Goal: Task Accomplishment & Management: Manage account settings

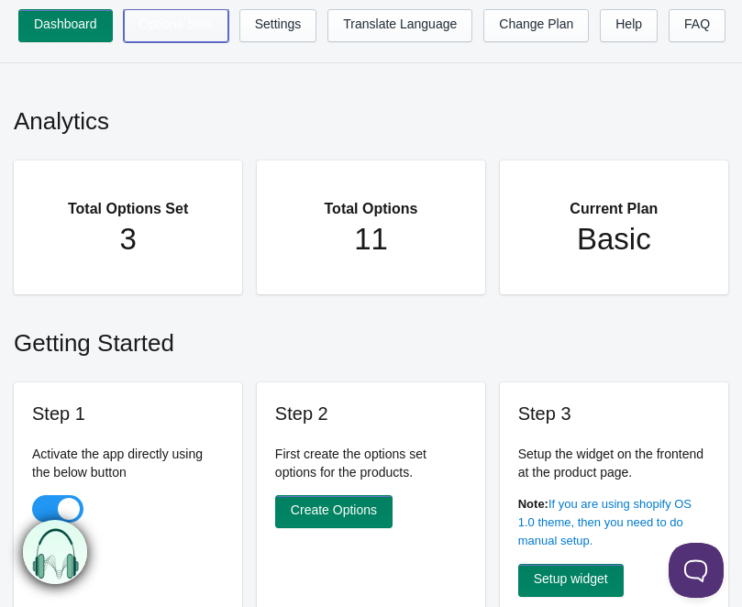
click at [197, 34] on link "Options Sets" at bounding box center [176, 25] width 105 height 33
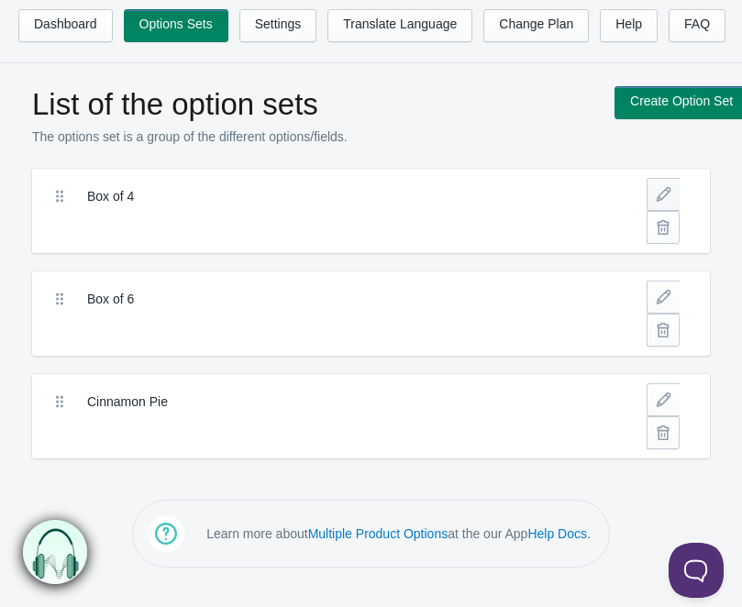
click at [657, 193] on link at bounding box center [662, 194] width 33 height 33
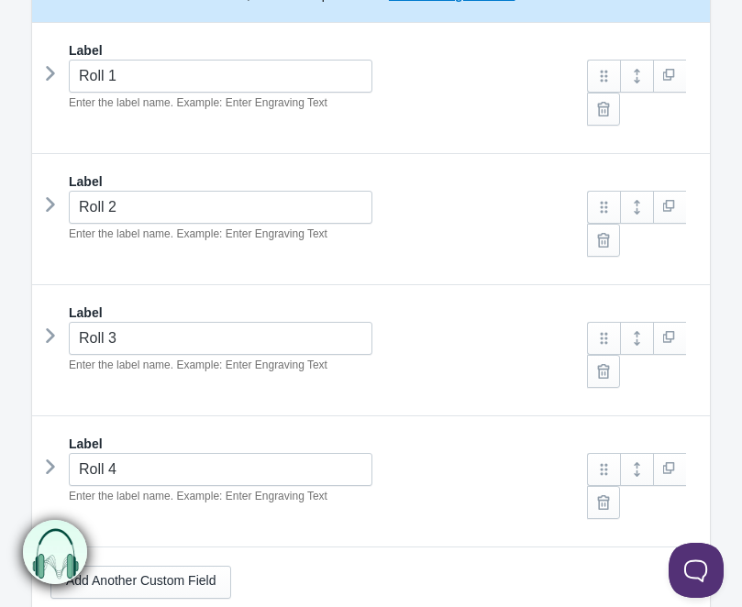
scroll to position [355, 0]
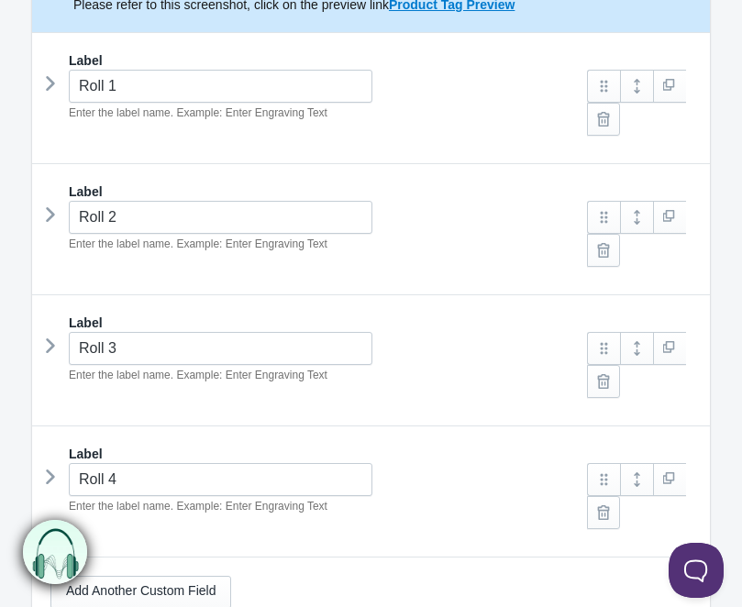
click at [58, 76] on div "Roll 1 Enter the label name. Example: Enter Engraving Text" at bounding box center [312, 96] width 524 height 52
click at [50, 82] on icon at bounding box center [50, 84] width 0 height 28
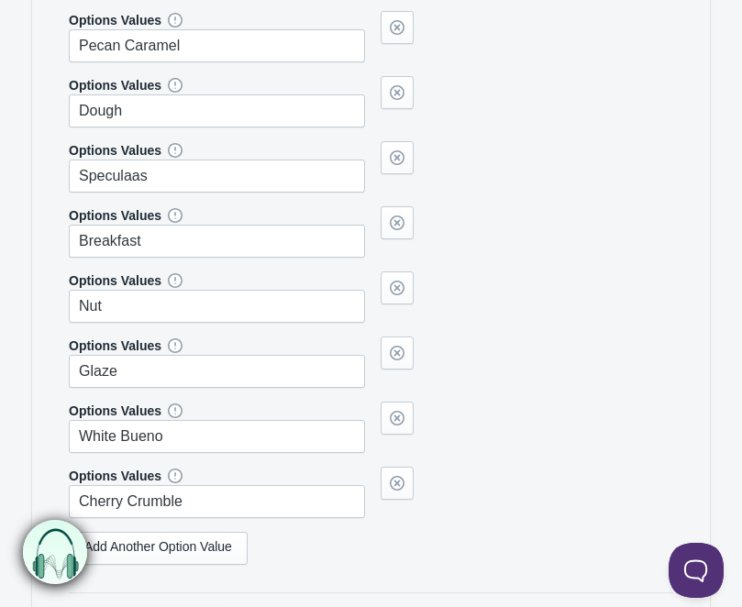
scroll to position [1076, 0]
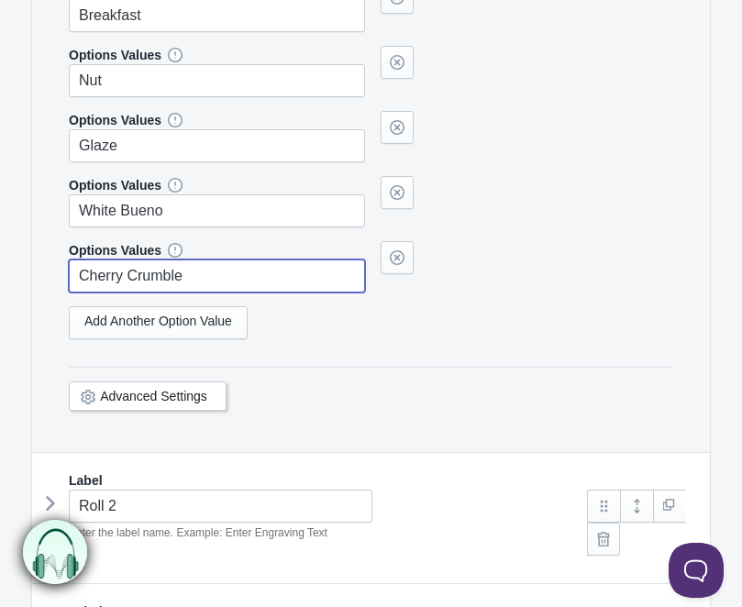
click at [211, 269] on input "Cherry Crumble" at bounding box center [217, 275] width 296 height 33
type input "Pistachio Roll"
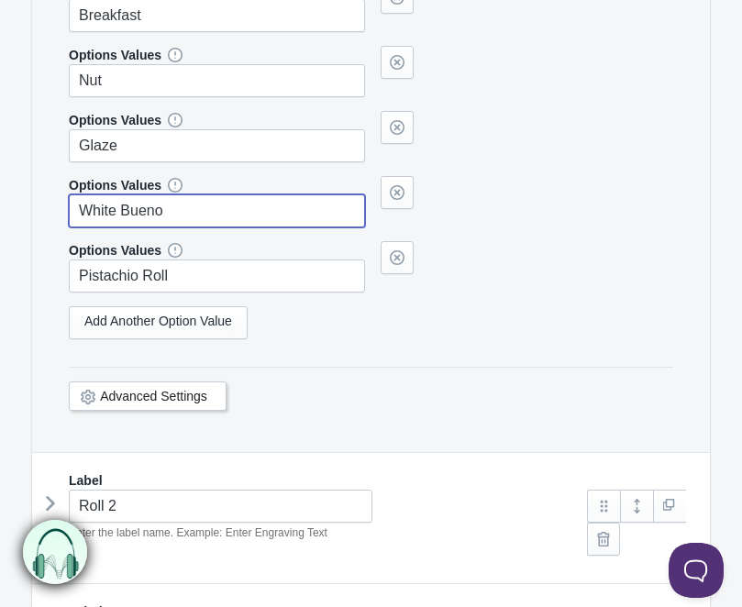
drag, startPoint x: 171, startPoint y: 211, endPoint x: 18, endPoint y: 205, distance: 153.2
click at [18, 205] on section "Box of 4 The product Tag Vendor Type URL Handle All Products is" at bounding box center [371, 16] width 714 height 1837
click at [106, 215] on input "Lemon Blueberry" at bounding box center [217, 210] width 296 height 33
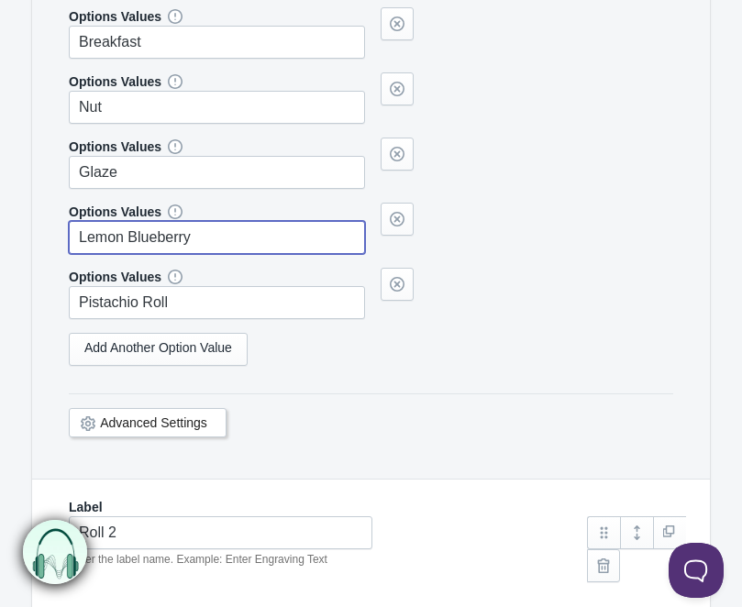
scroll to position [1042, 0]
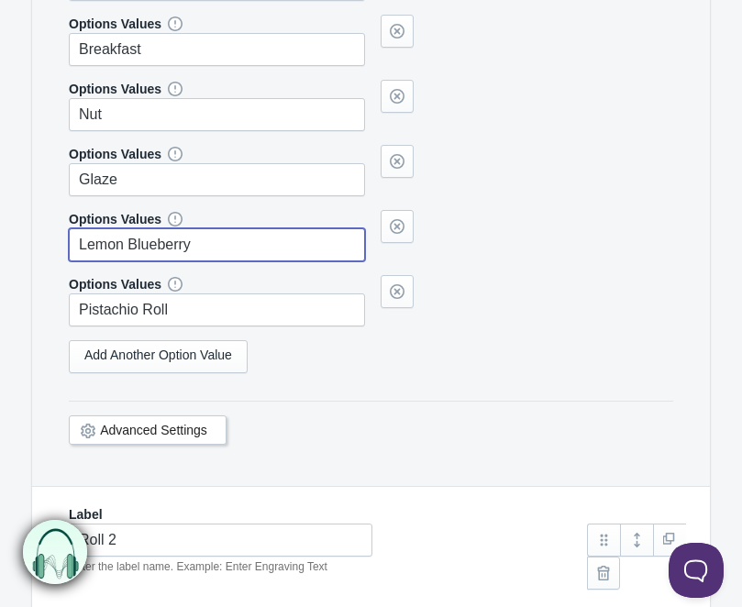
type input "Lemon Blueberry"
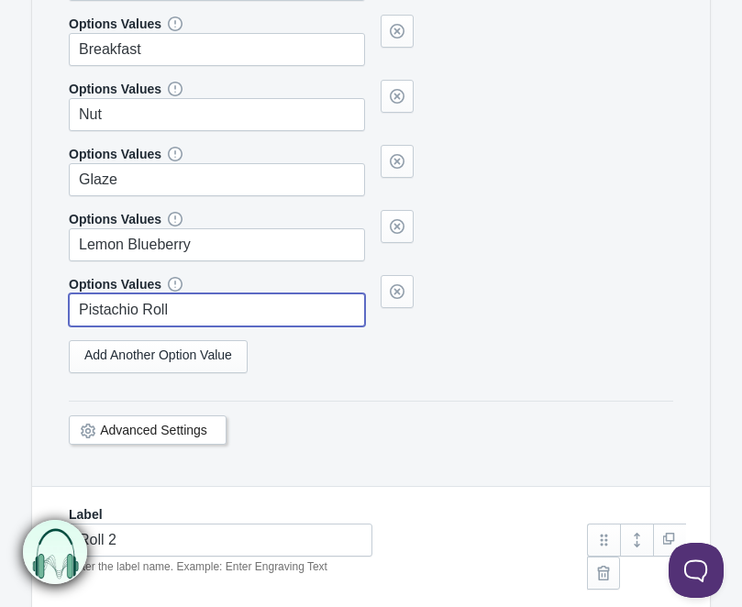
click at [201, 318] on input "Pistachio Roll" at bounding box center [217, 309] width 296 height 33
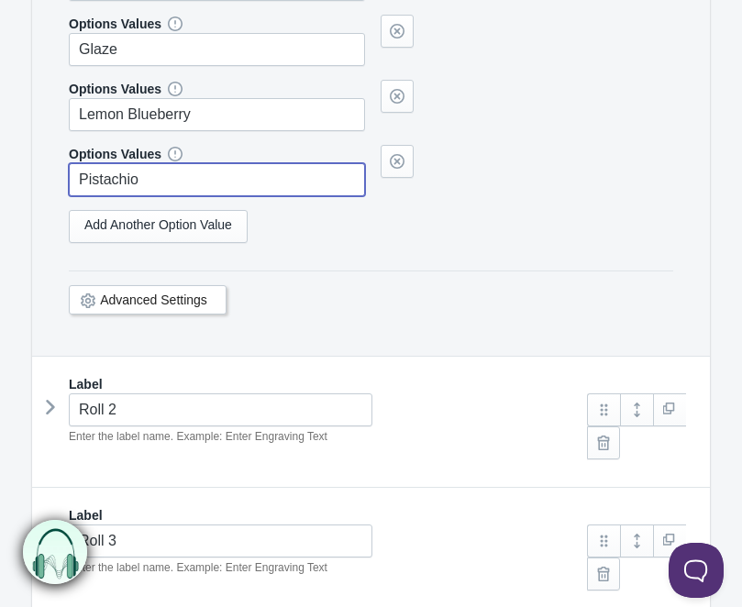
scroll to position [1192, 0]
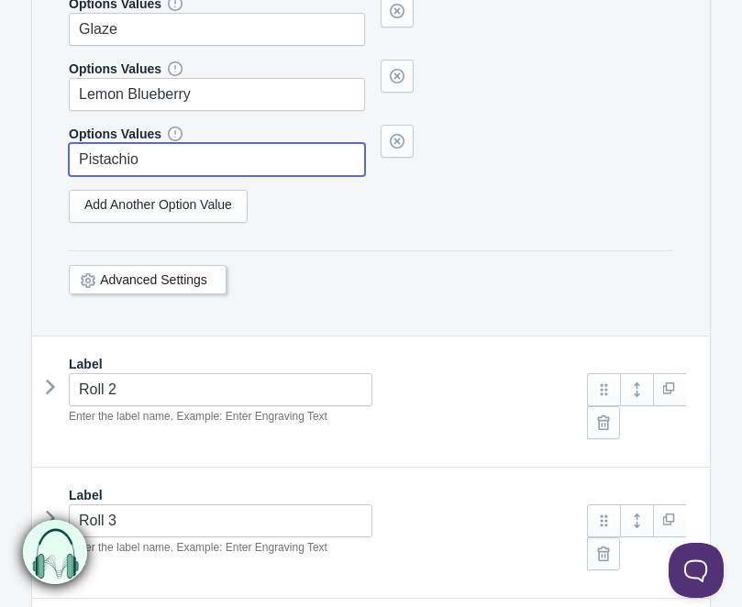
type input "Pistachio"
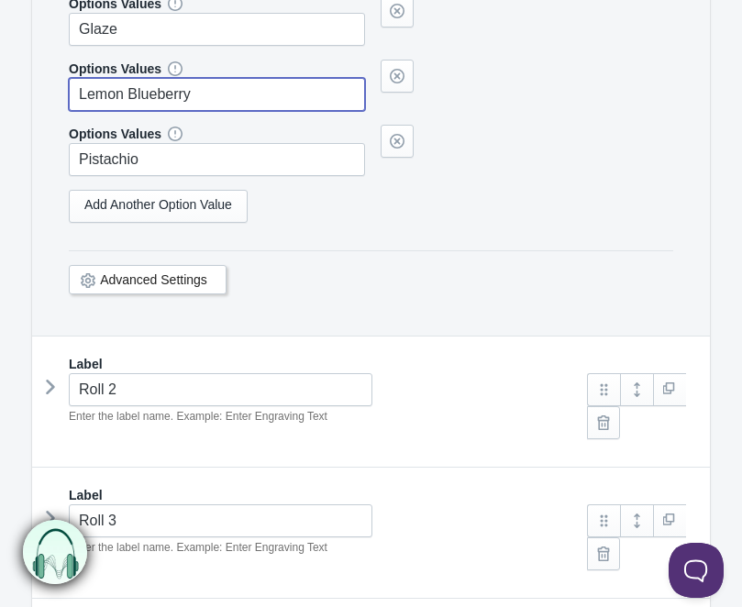
click at [148, 93] on input "Lemon Blueberry" at bounding box center [217, 94] width 296 height 33
click at [50, 386] on icon at bounding box center [50, 387] width 0 height 28
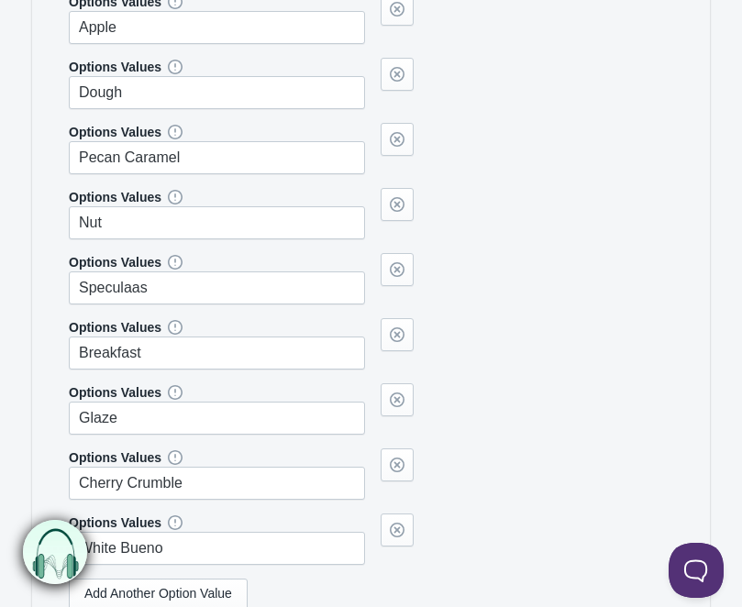
scroll to position [2028, 0]
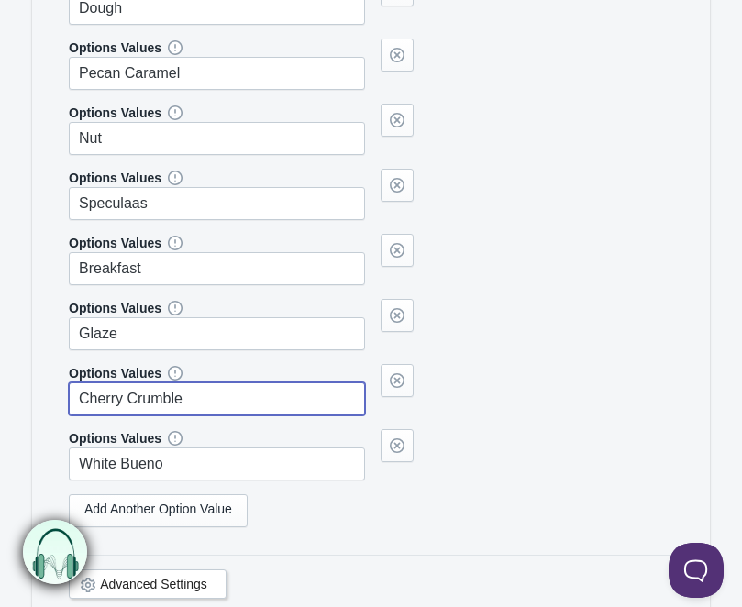
click at [165, 390] on input "Cherry Crumble" at bounding box center [217, 398] width 296 height 33
paste input "Lemon Blueberry"
type input "Lemon Blueberry"
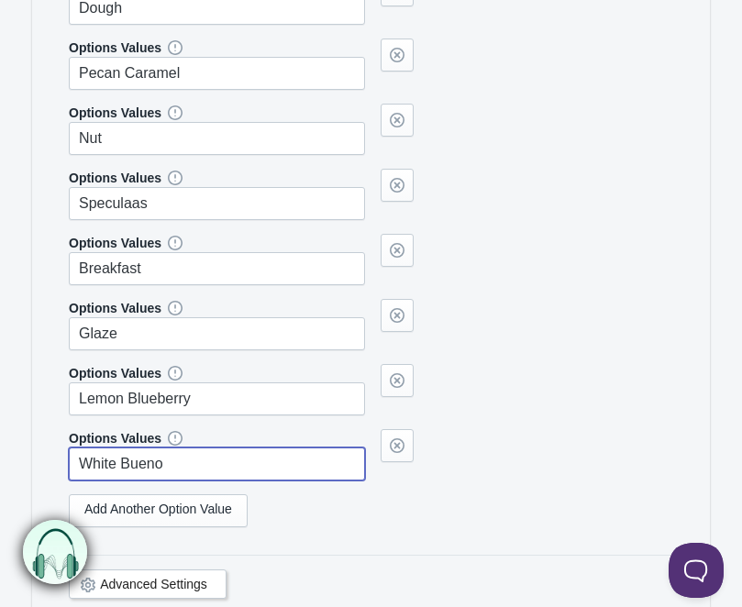
click at [172, 468] on input "White Bueno" at bounding box center [217, 463] width 296 height 33
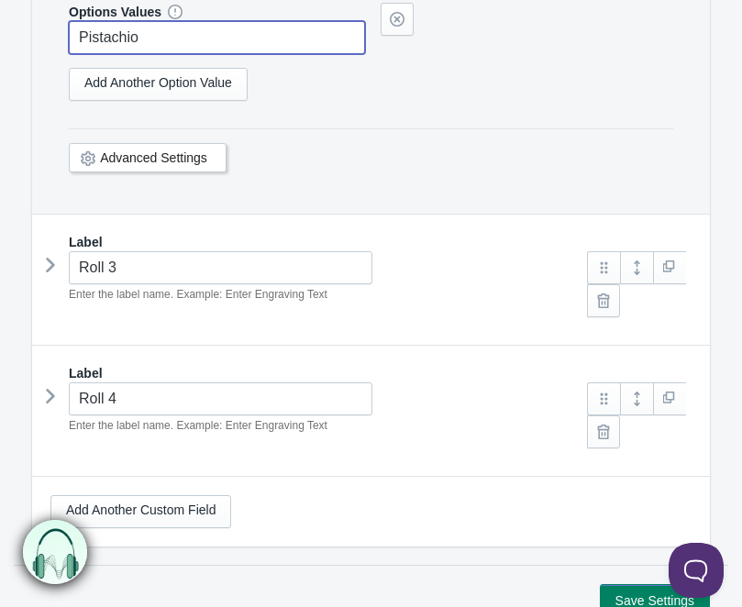
scroll to position [2586, 0]
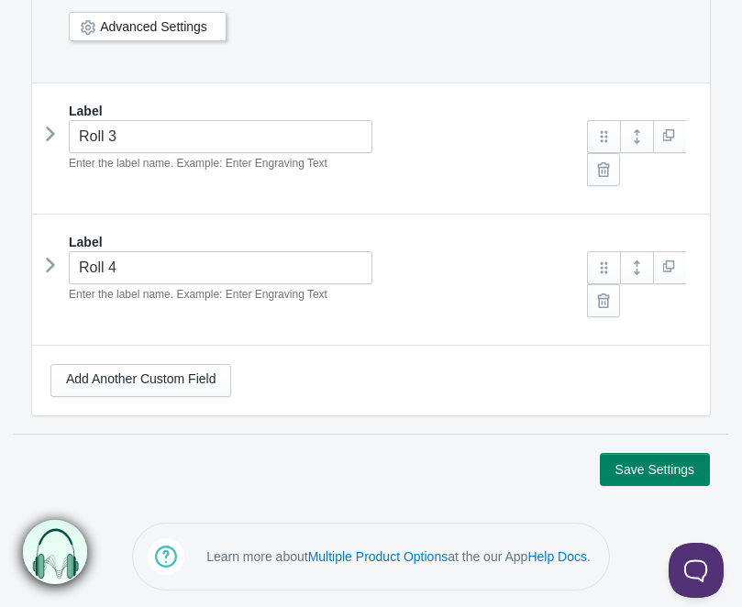
click at [50, 132] on icon at bounding box center [50, 134] width 0 height 28
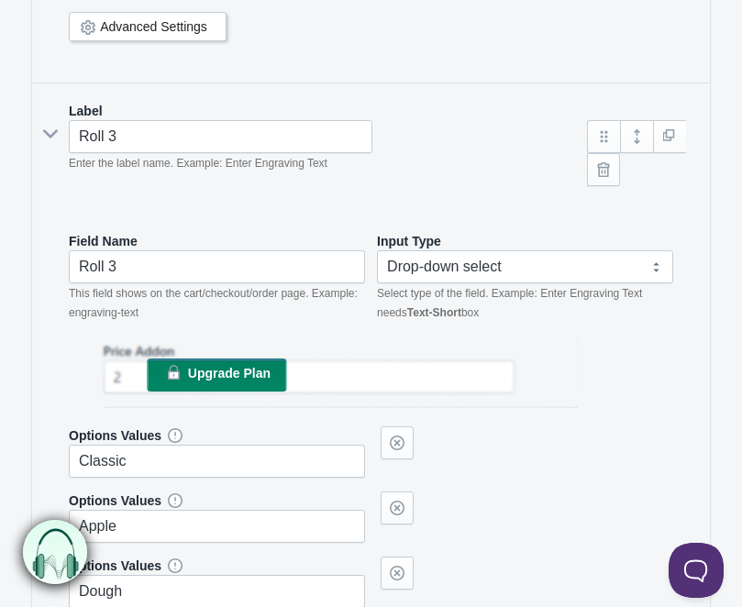
scroll to position [3215, 0]
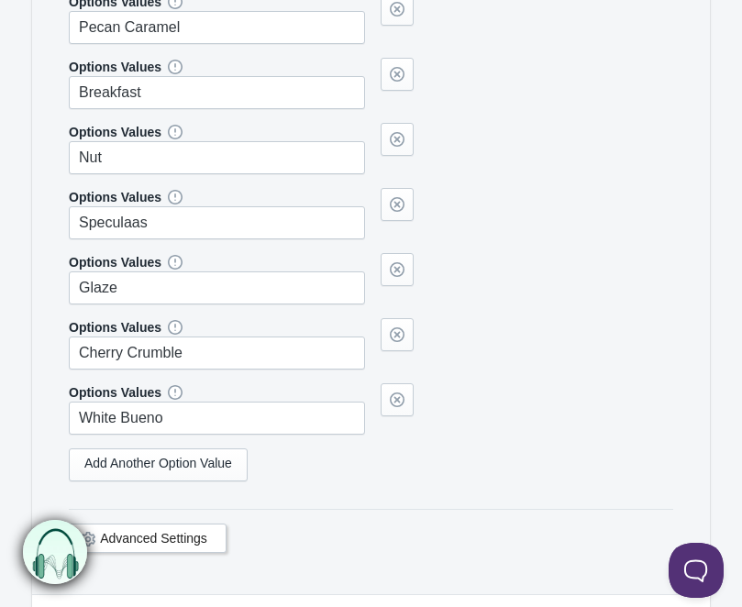
type input "Pistachio"
click at [150, 412] on input "White Bueno" at bounding box center [217, 418] width 296 height 33
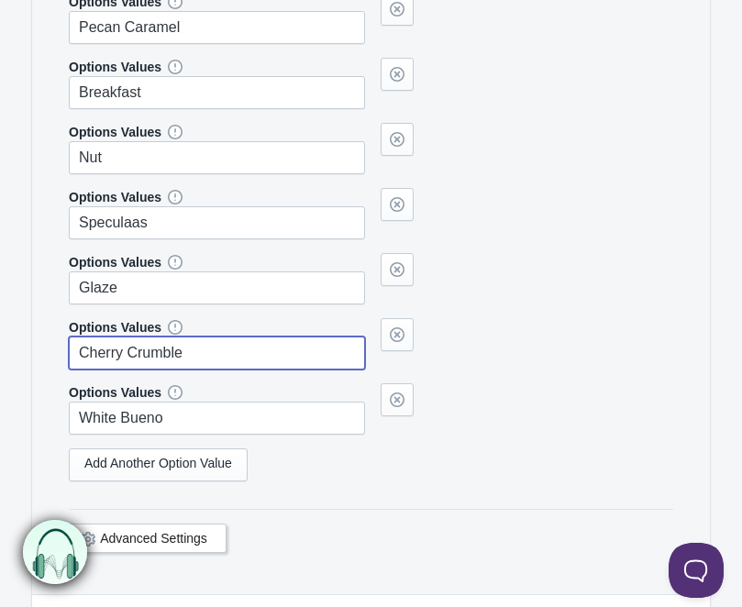
click at [160, 337] on input "Cherry Crumble" at bounding box center [217, 353] width 296 height 33
click at [160, 346] on input "Cherry Crumble" at bounding box center [217, 353] width 296 height 33
click at [160, 347] on input "Cherry Crumble" at bounding box center [217, 353] width 296 height 33
paste input "Lemon Blueberry"
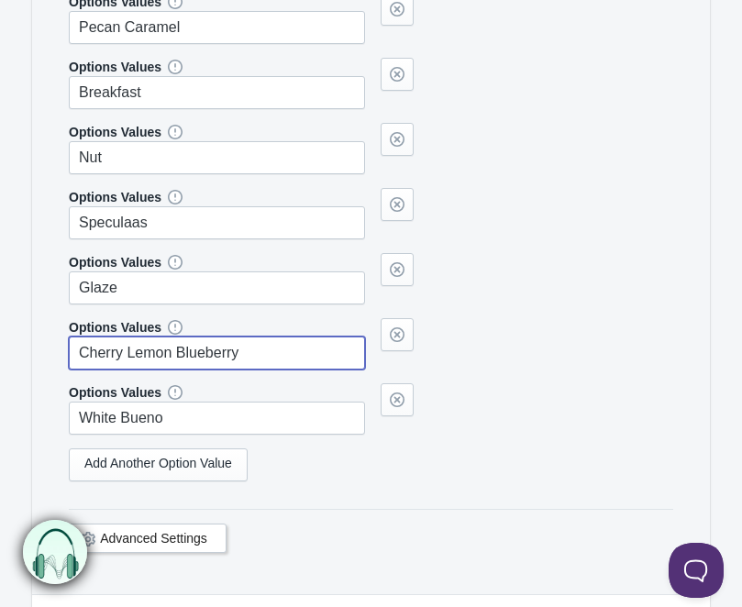
click at [160, 347] on input "Cherry Lemon Blueberry" at bounding box center [217, 353] width 296 height 33
paste input "text"
type input "Lemon Blueberry"
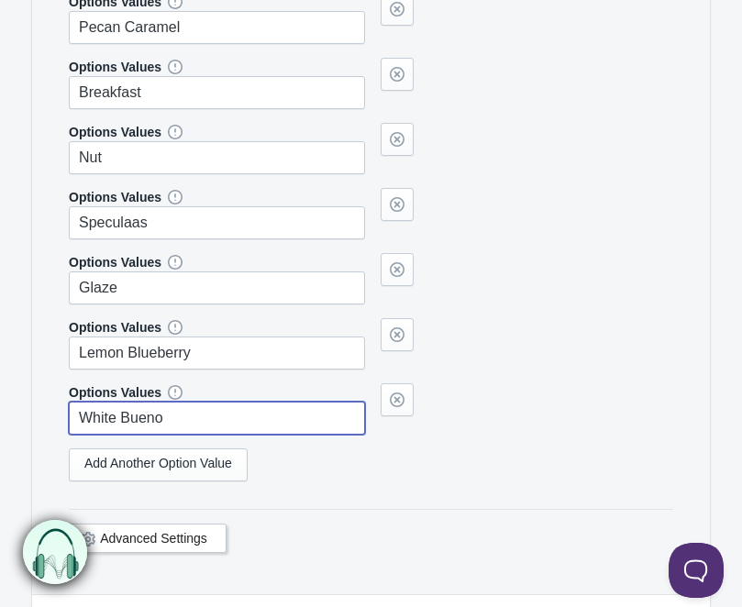
click at [153, 407] on input "White Bueno" at bounding box center [217, 418] width 296 height 33
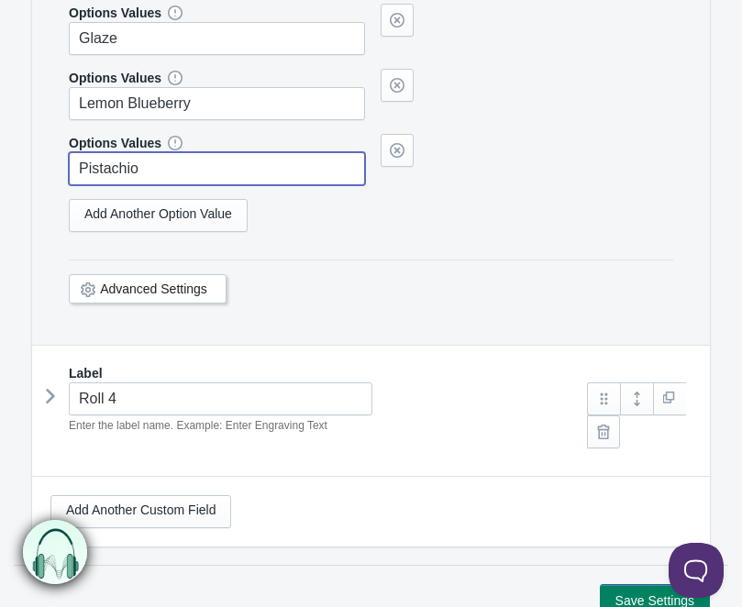
scroll to position [3594, 0]
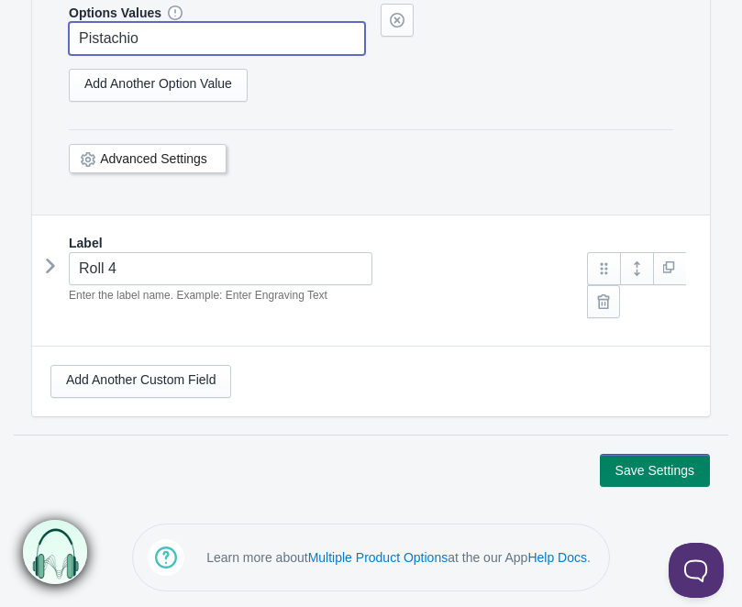
click at [50, 263] on icon at bounding box center [50, 266] width 0 height 28
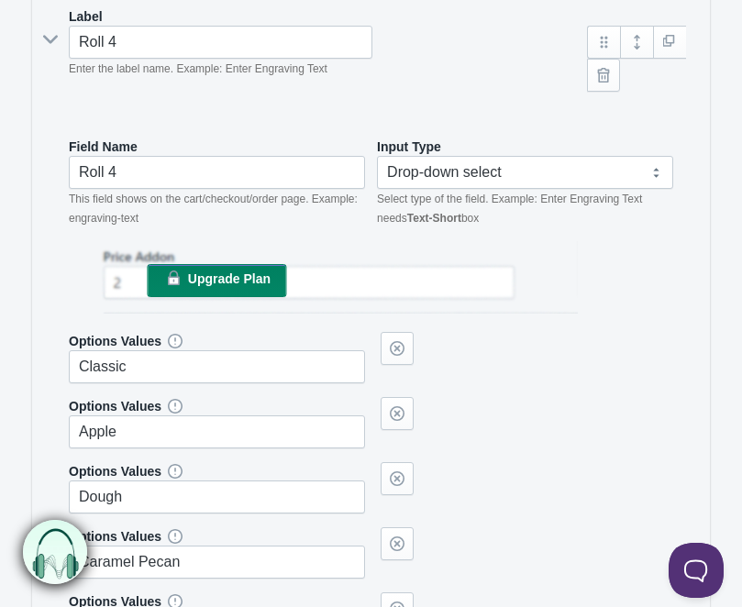
scroll to position [4296, 0]
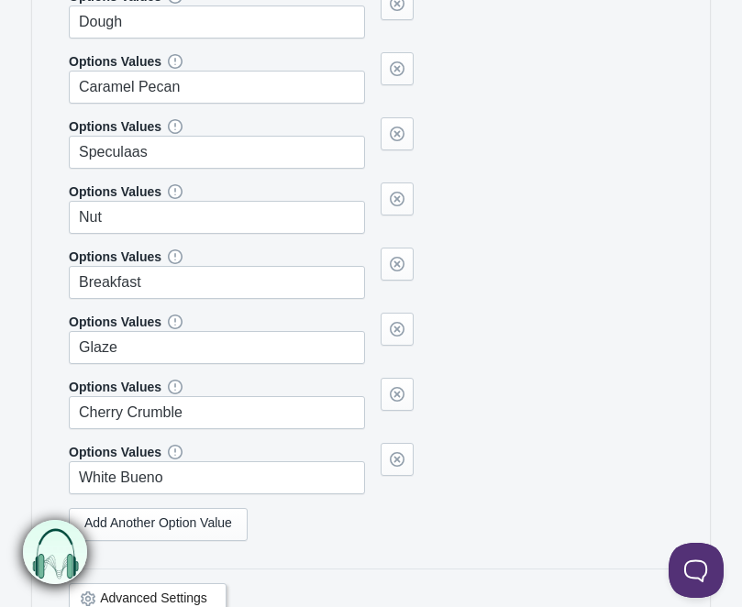
type input "Pistachio"
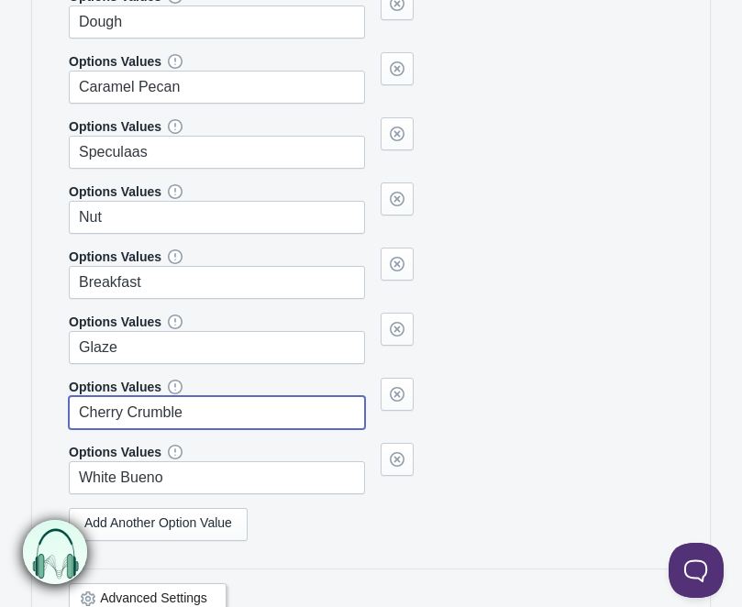
click at [154, 413] on input "Cherry Crumble" at bounding box center [217, 412] width 296 height 33
paste input "Lemon Blueberry"
type input "Lemon Blueberry"
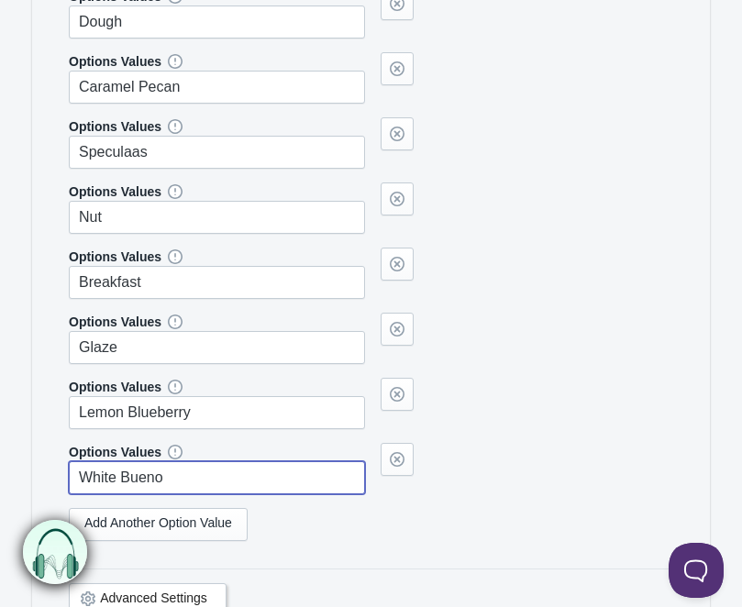
click at [154, 477] on input "White Bueno" at bounding box center [217, 477] width 296 height 33
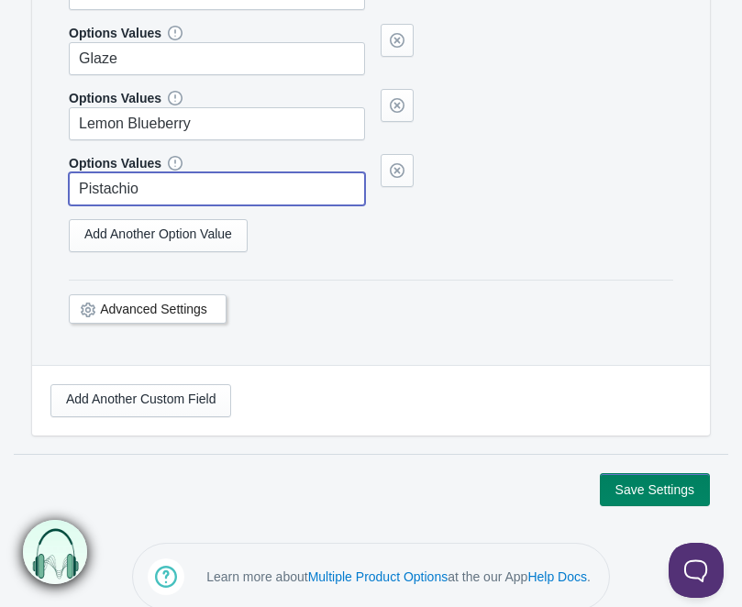
scroll to position [4603, 0]
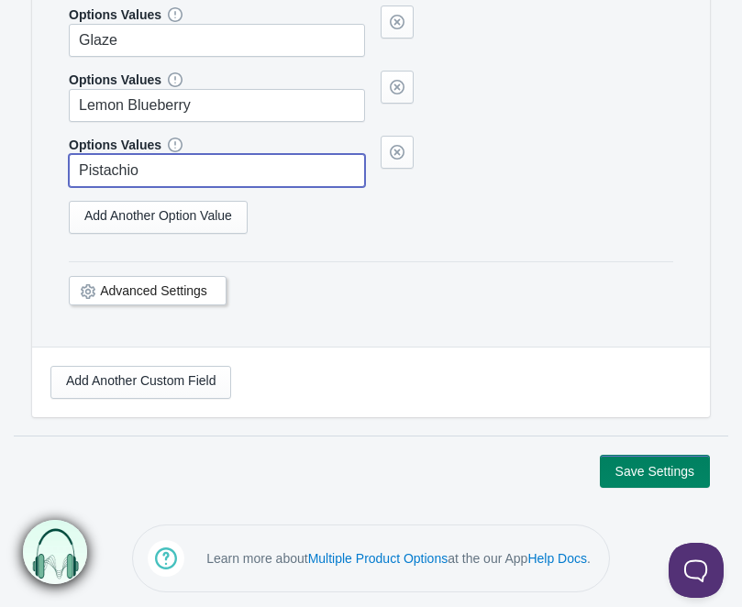
type input "Pistachio"
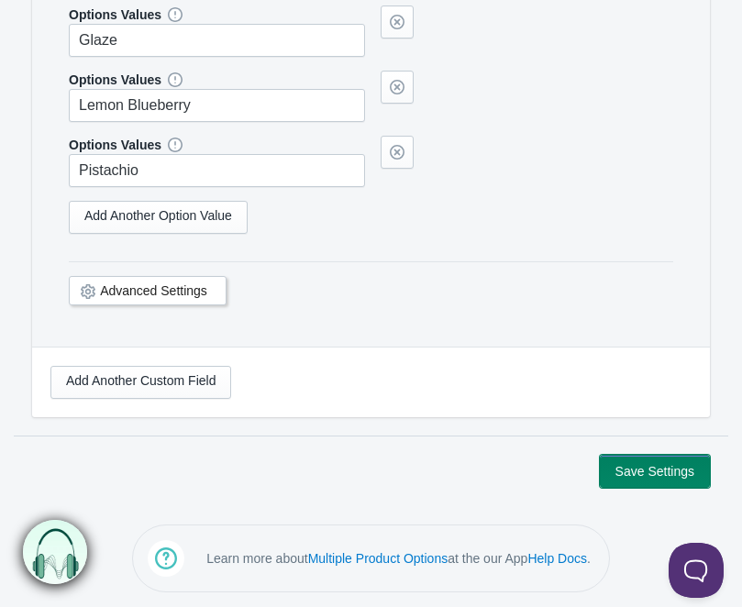
click at [659, 455] on button "Save Settings" at bounding box center [655, 471] width 110 height 33
click at [658, 471] on button "Save Settings" at bounding box center [655, 471] width 110 height 33
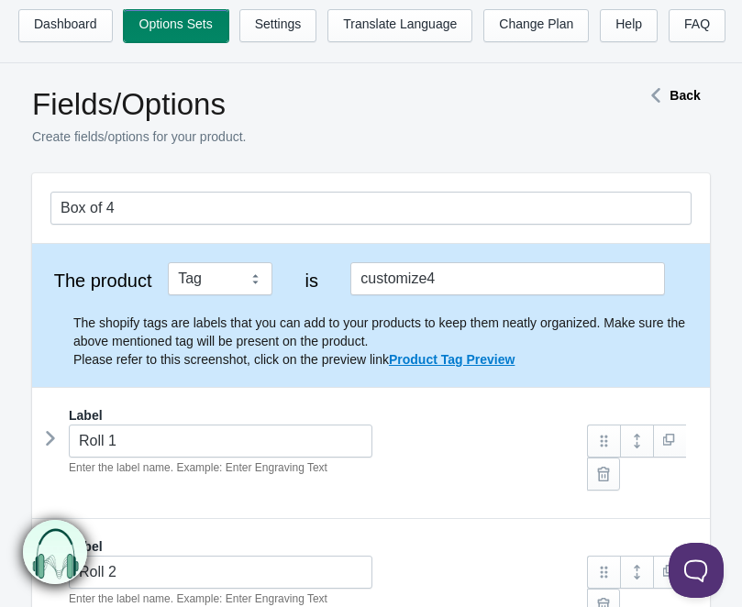
click at [173, 28] on link "Options Sets" at bounding box center [176, 25] width 105 height 33
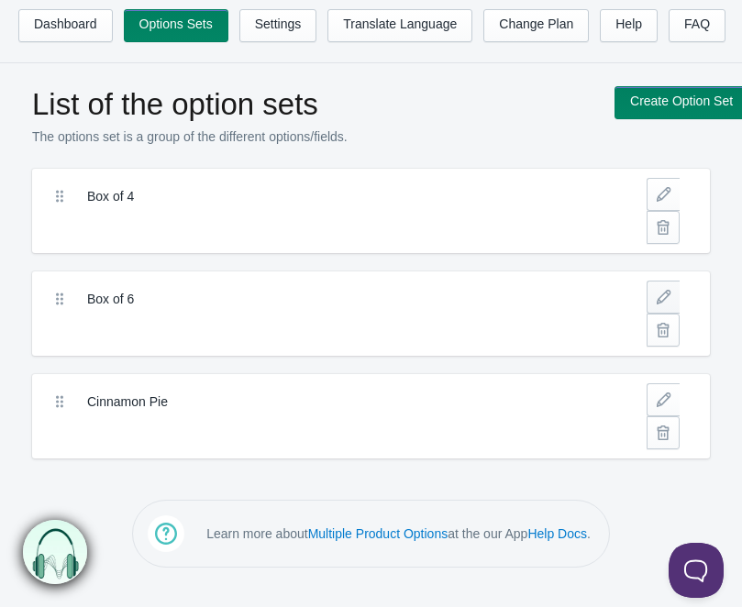
click at [660, 296] on link at bounding box center [662, 297] width 33 height 33
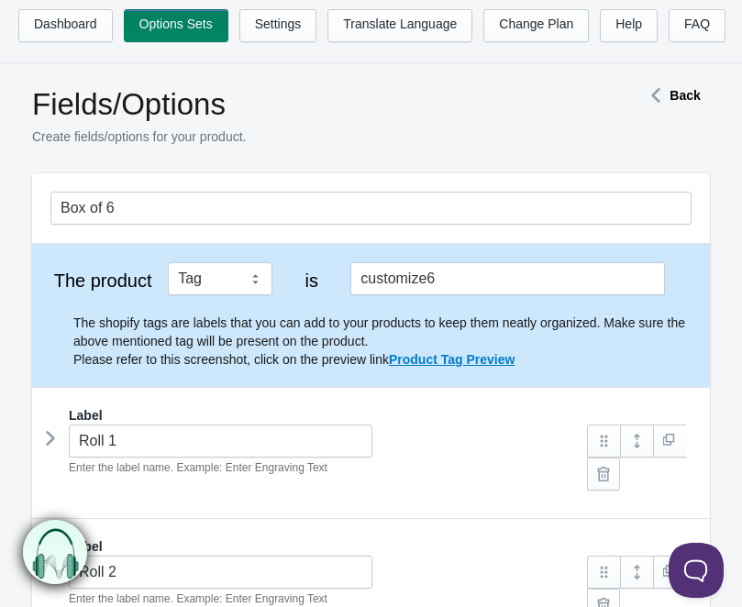
scroll to position [172, 0]
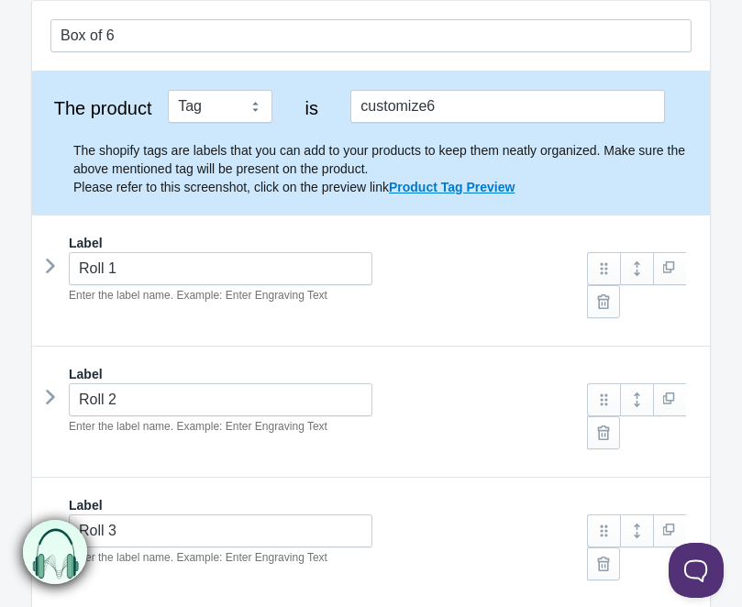
click at [50, 260] on icon at bounding box center [50, 266] width 0 height 28
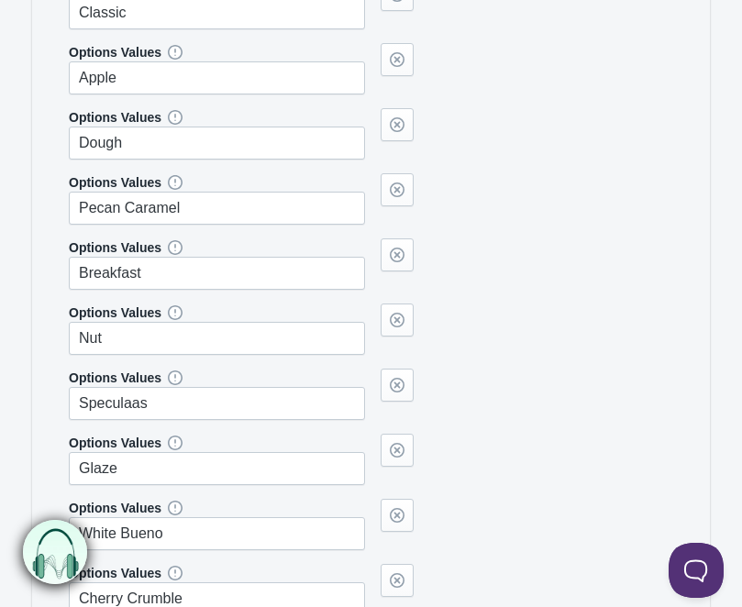
scroll to position [866, 0]
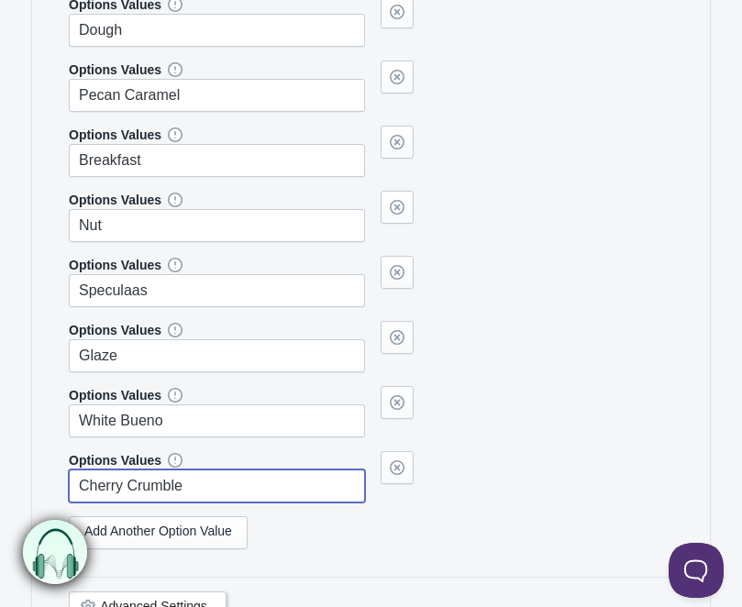
click at [129, 473] on input "Cherry Crumble" at bounding box center [217, 485] width 296 height 33
type input "Pistachio"
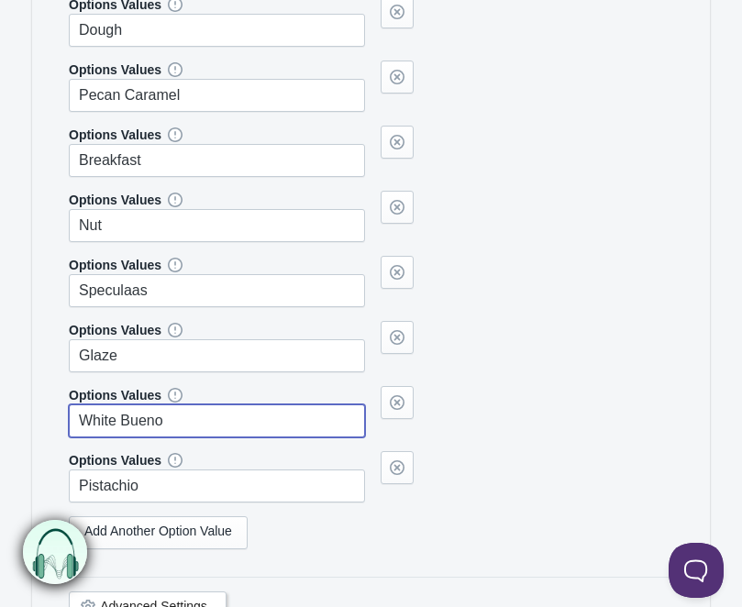
click at [168, 420] on input "White Bueno" at bounding box center [217, 420] width 296 height 33
paste input "Lemon Blueberry"
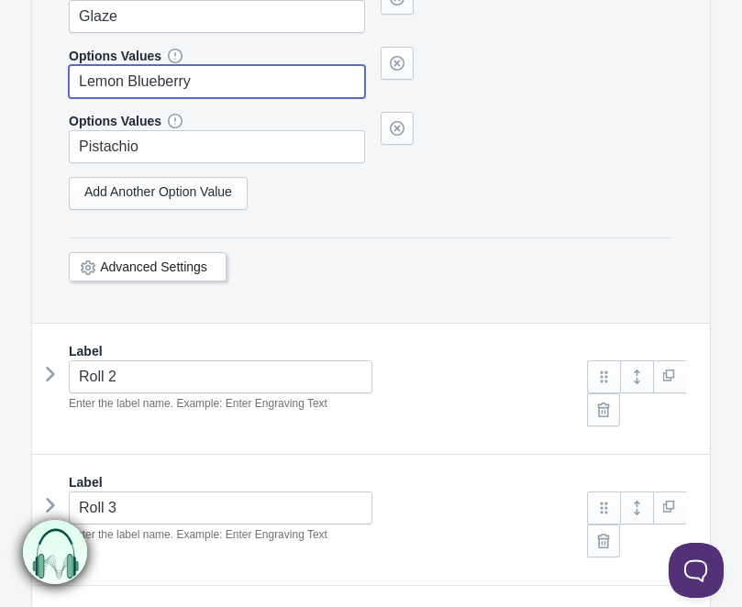
scroll to position [1293, 0]
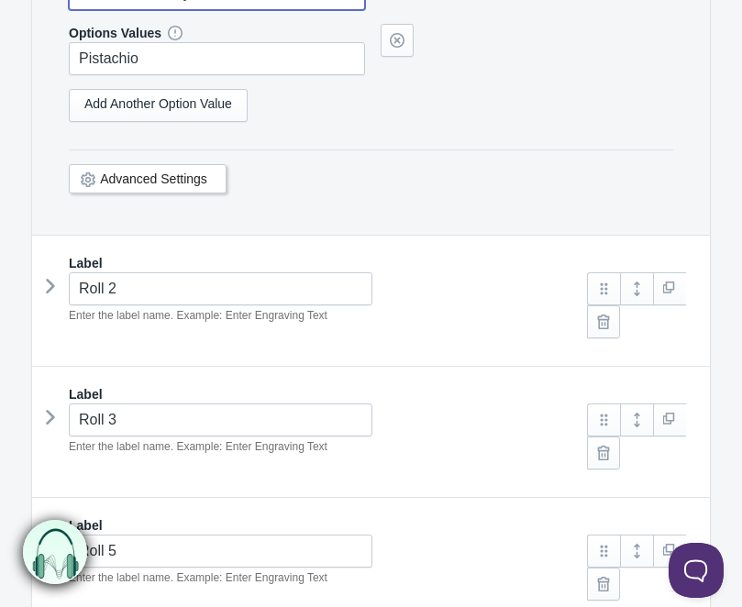
click at [50, 289] on icon at bounding box center [50, 286] width 0 height 28
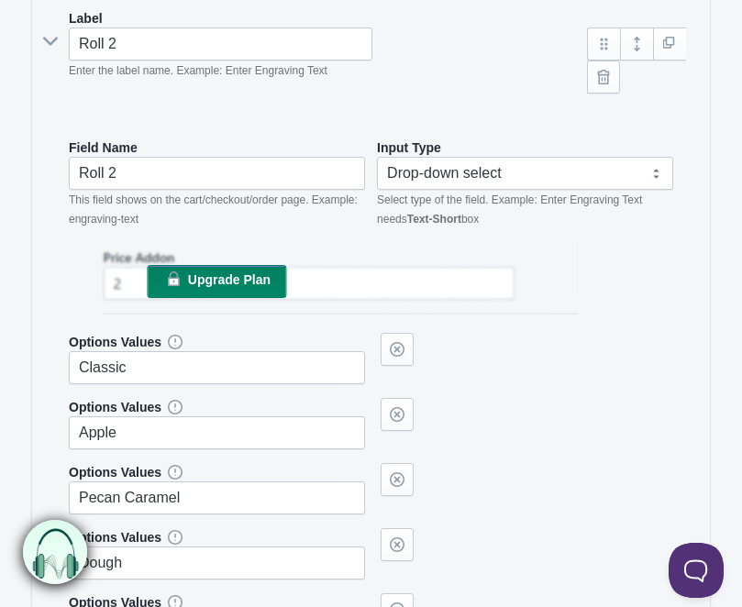
scroll to position [2044, 0]
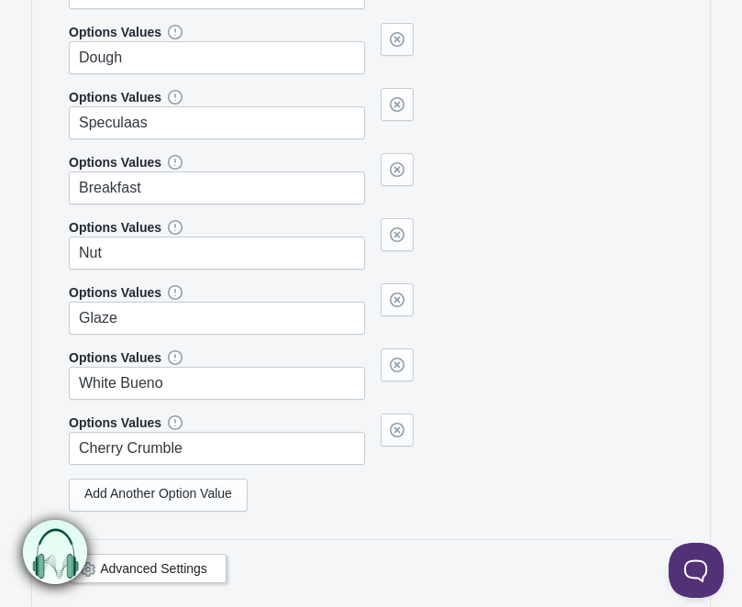
type input "Lemon Blueberry"
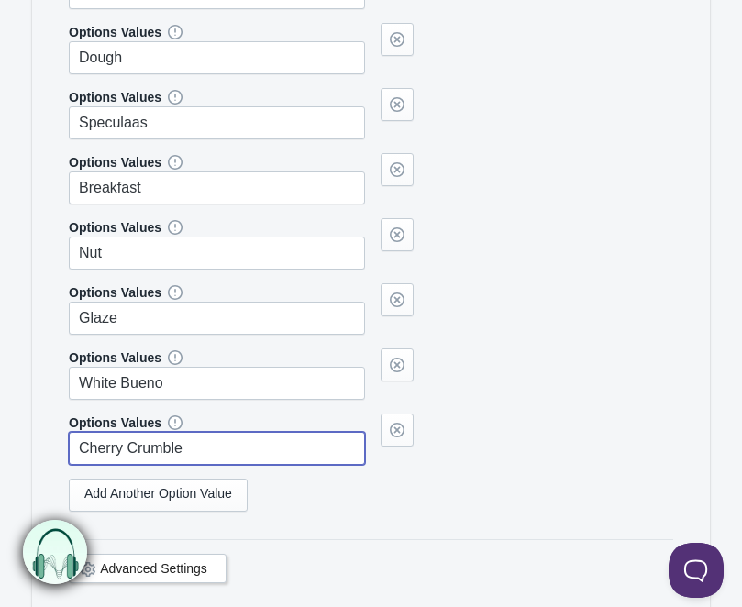
click at [186, 451] on input "Cherry Crumble" at bounding box center [217, 448] width 296 height 33
paste input "Lemon Blueberry"
type input "Lemon Blueberry"
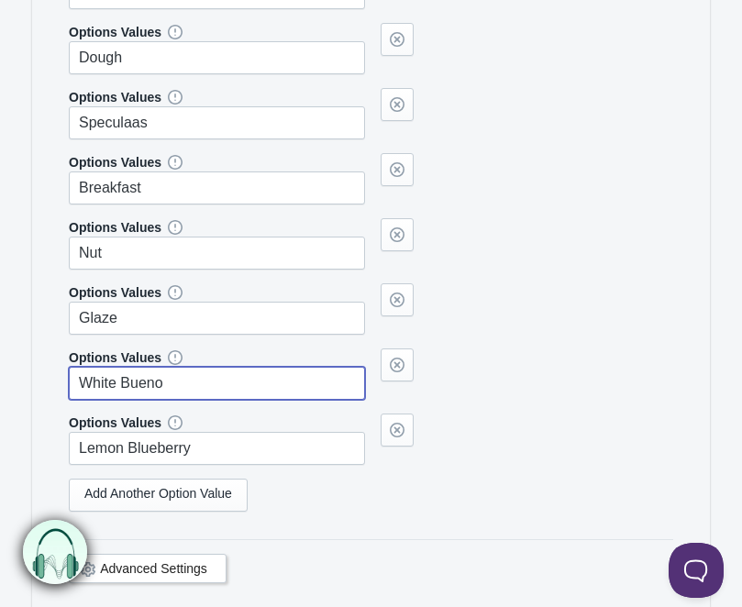
click at [175, 395] on input "White Bueno" at bounding box center [217, 383] width 296 height 33
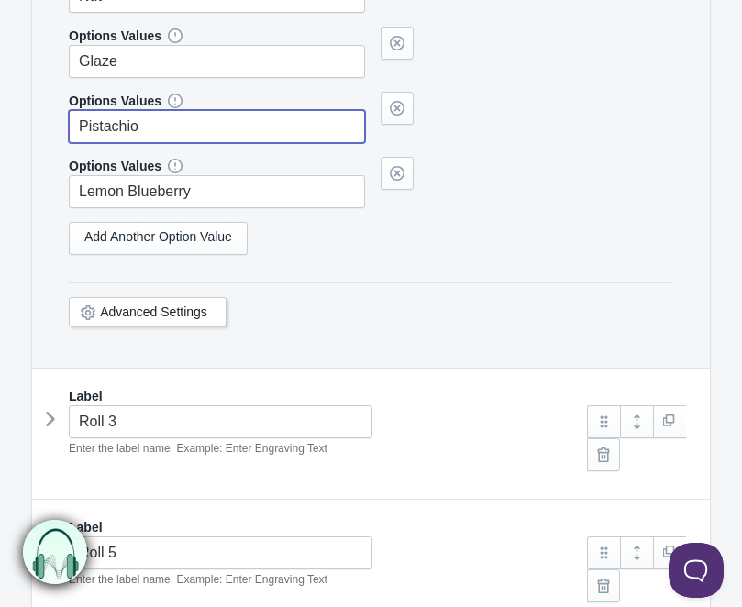
scroll to position [2323, 0]
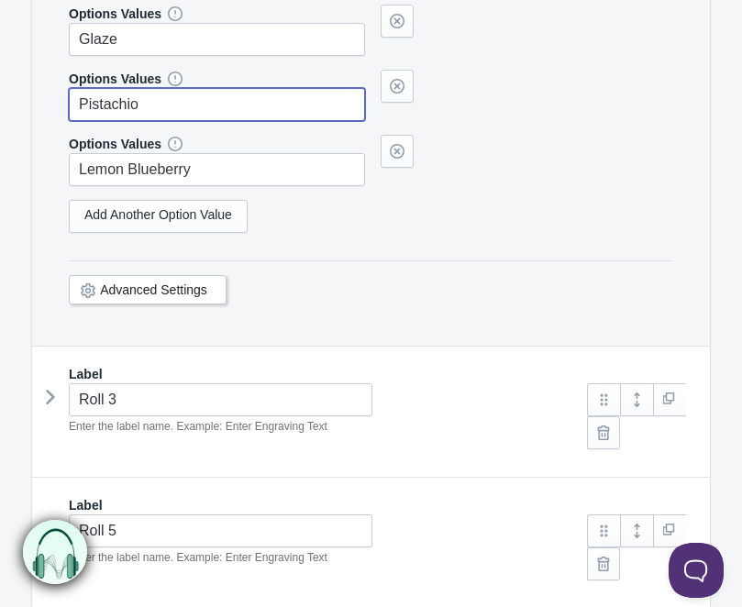
click at [50, 391] on icon at bounding box center [50, 397] width 0 height 28
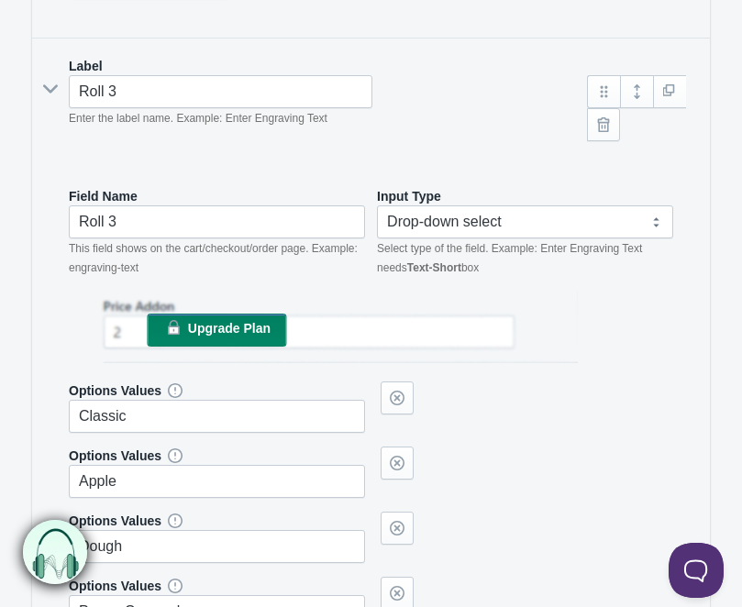
scroll to position [3153, 0]
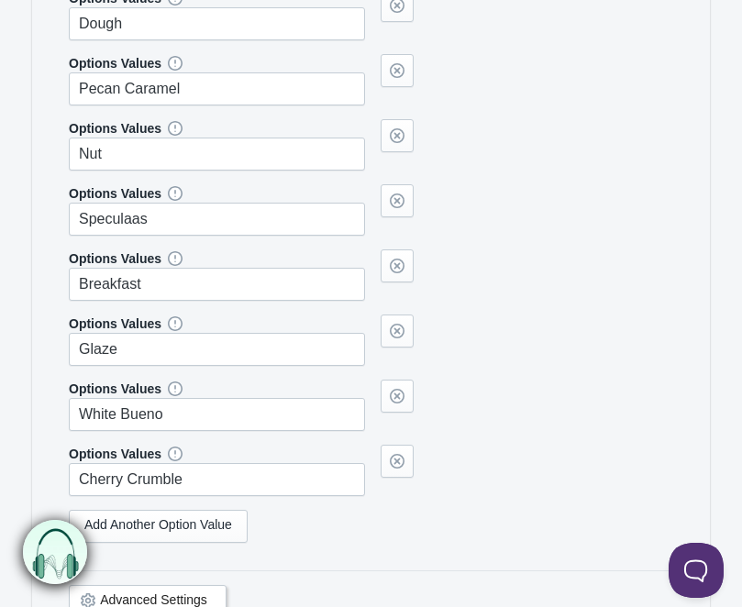
type input "Pistachio"
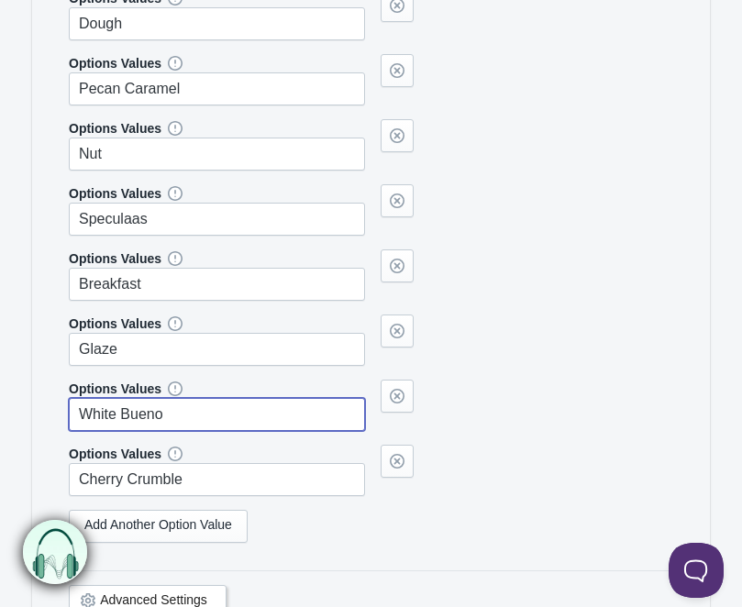
click at [189, 423] on input "White Bueno" at bounding box center [217, 414] width 296 height 33
type input "Pistachio"
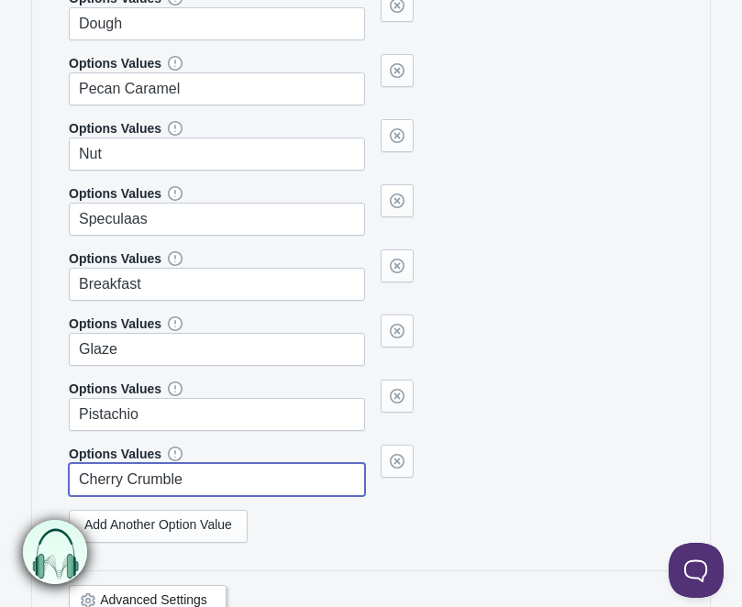
click at [210, 476] on input "Cherry Crumble" at bounding box center [217, 479] width 296 height 33
paste input "Lemon Blueberry"
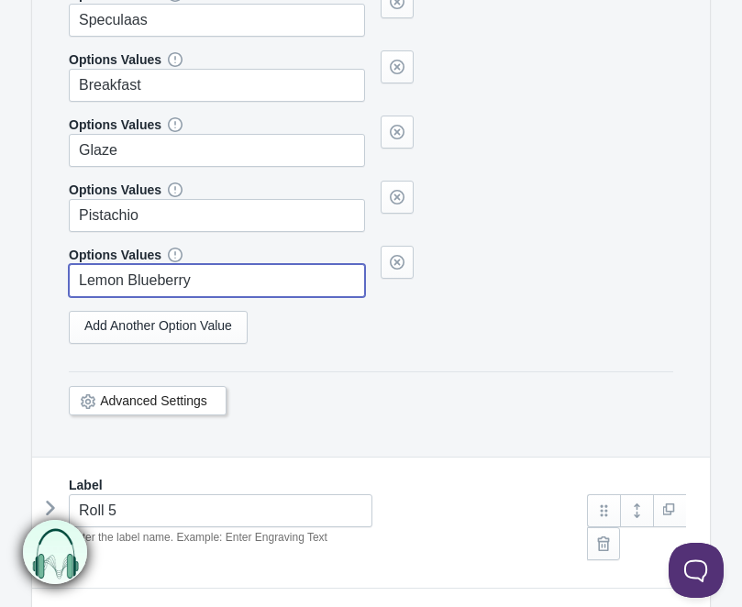
scroll to position [3383, 0]
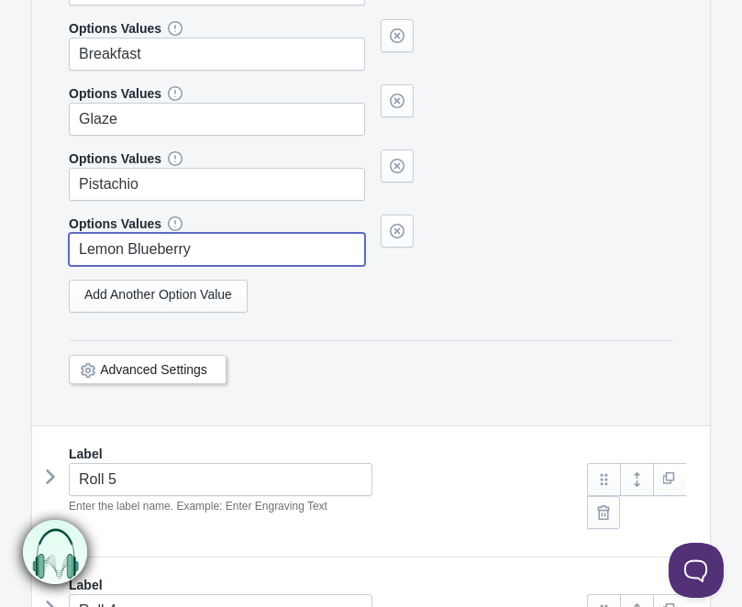
click at [50, 470] on icon at bounding box center [50, 477] width 0 height 28
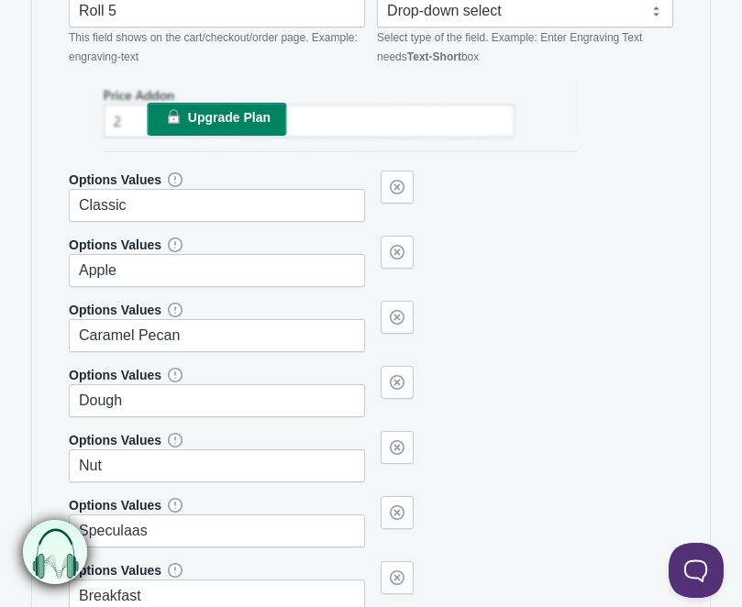
scroll to position [4335, 0]
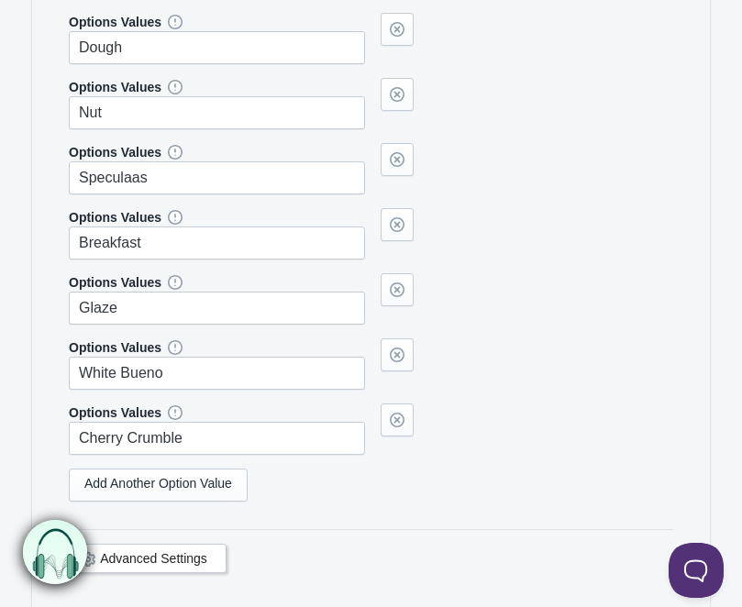
type input "Lemon Blueberry"
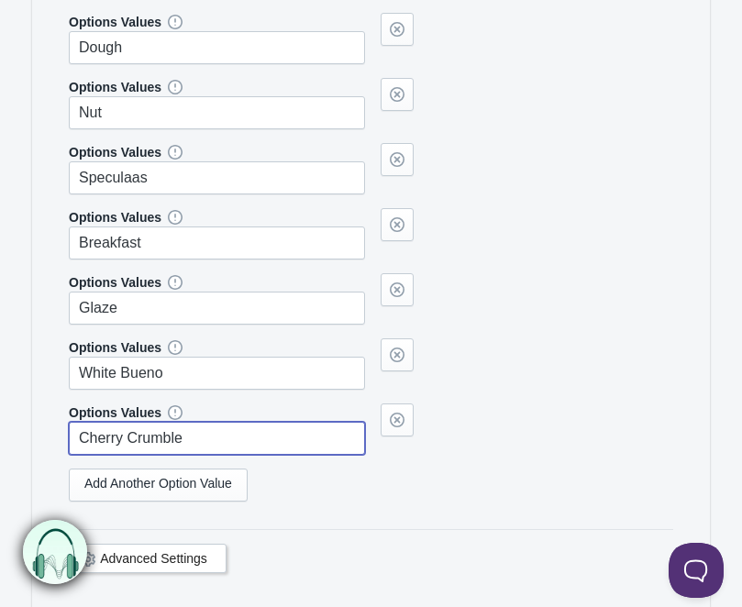
click at [125, 441] on input "Cherry Crumble" at bounding box center [217, 438] width 296 height 33
paste input "Lemon Blueberry"
type input "Lemon Blueberry"
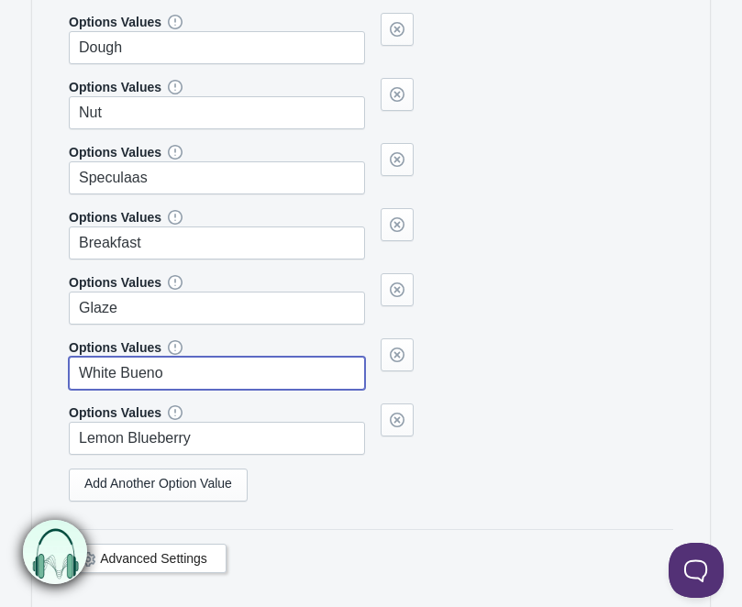
click at [137, 379] on input "White Bueno" at bounding box center [217, 373] width 296 height 33
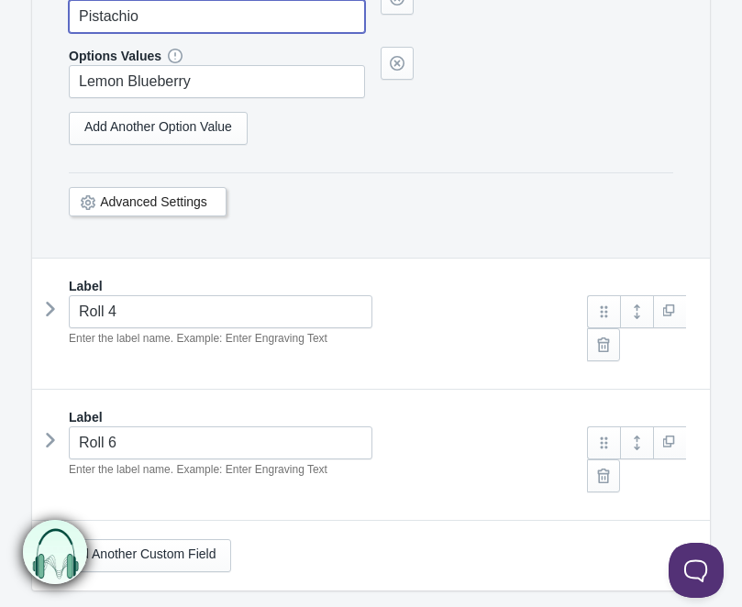
scroll to position [4780, 0]
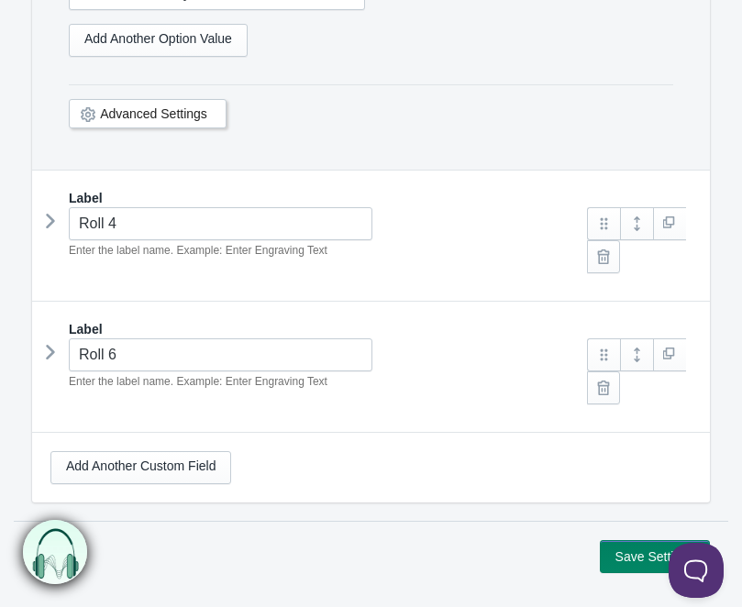
click at [50, 221] on icon at bounding box center [50, 221] width 0 height 28
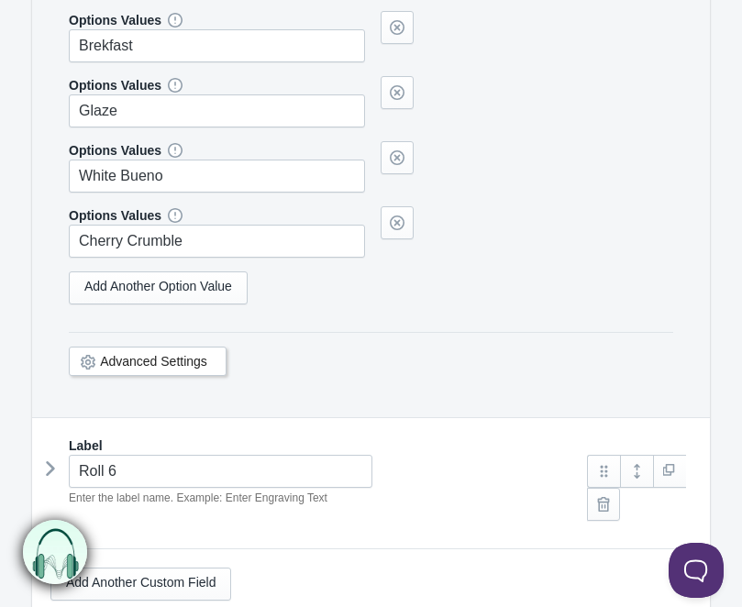
scroll to position [5874, 0]
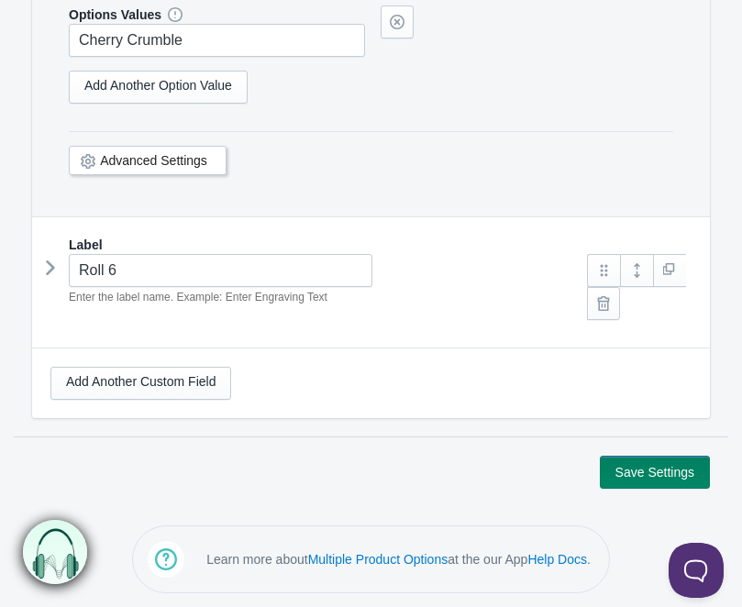
type input "Pistachio"
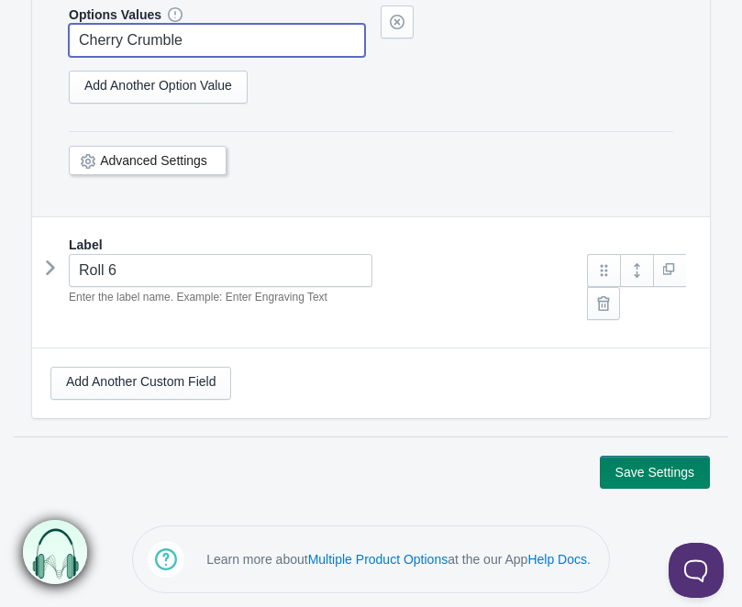
click at [151, 39] on input "Cherry Crumble" at bounding box center [217, 40] width 296 height 33
paste input "Lemon Blueberry"
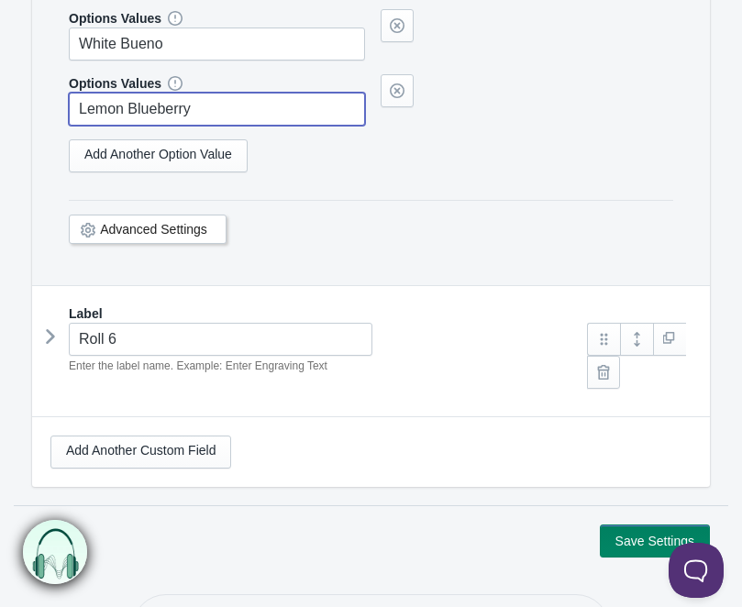
scroll to position [5803, 0]
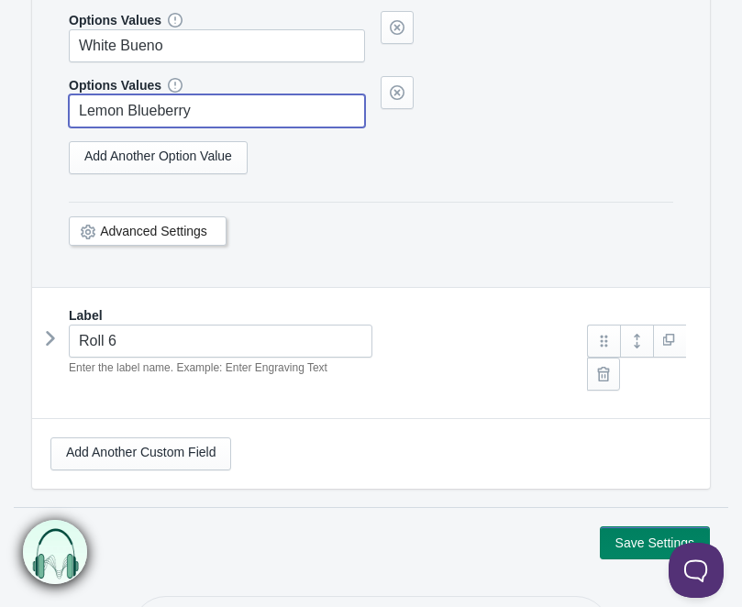
type input "Lemon Blueberry"
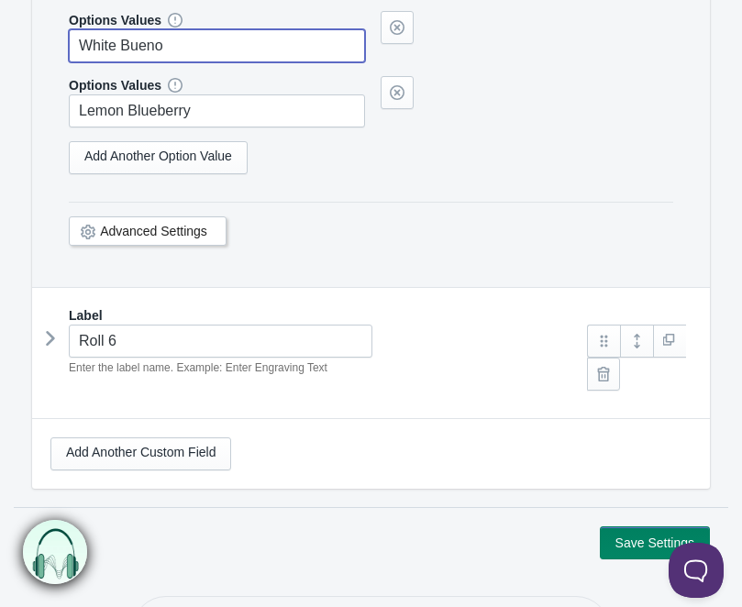
click at [151, 46] on input "White Bueno" at bounding box center [217, 45] width 296 height 33
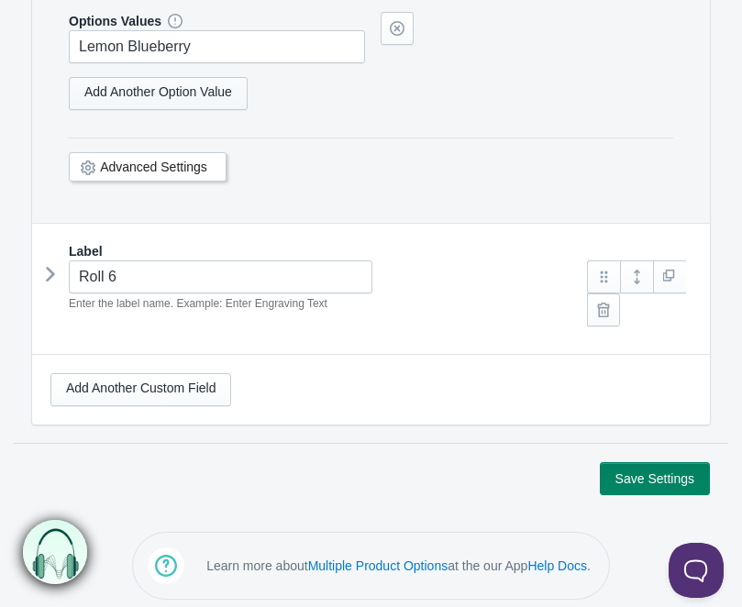
scroll to position [5874, 0]
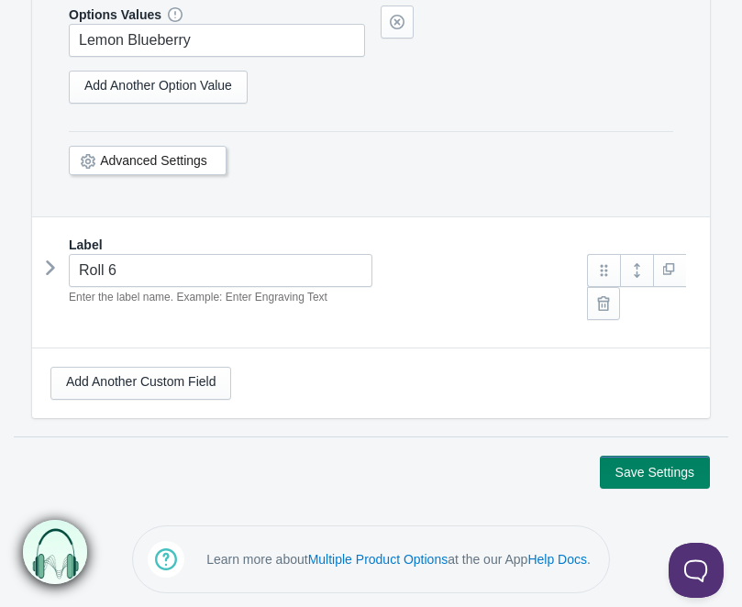
click at [50, 265] on icon at bounding box center [50, 268] width 0 height 28
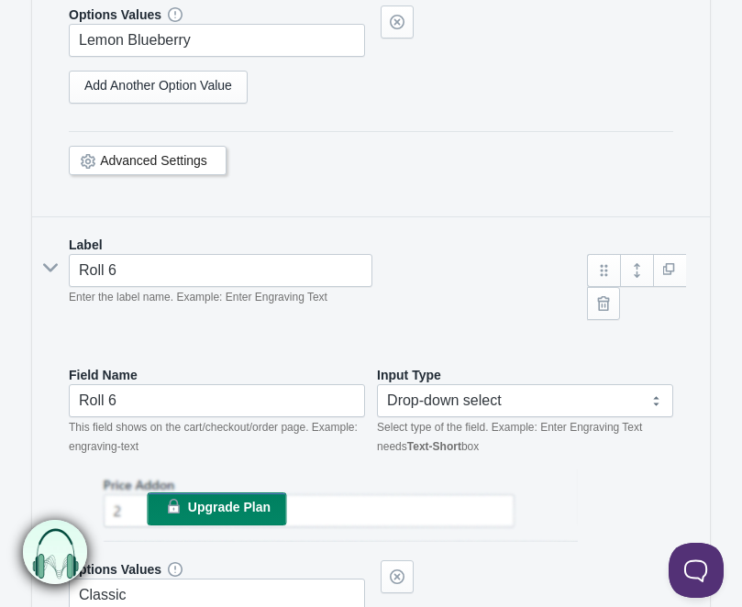
scroll to position [6580, 0]
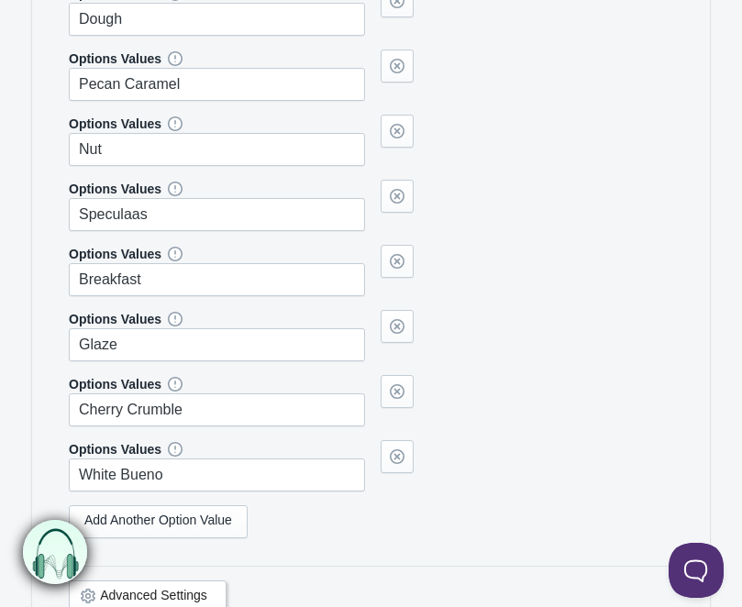
type input "Pistachio"
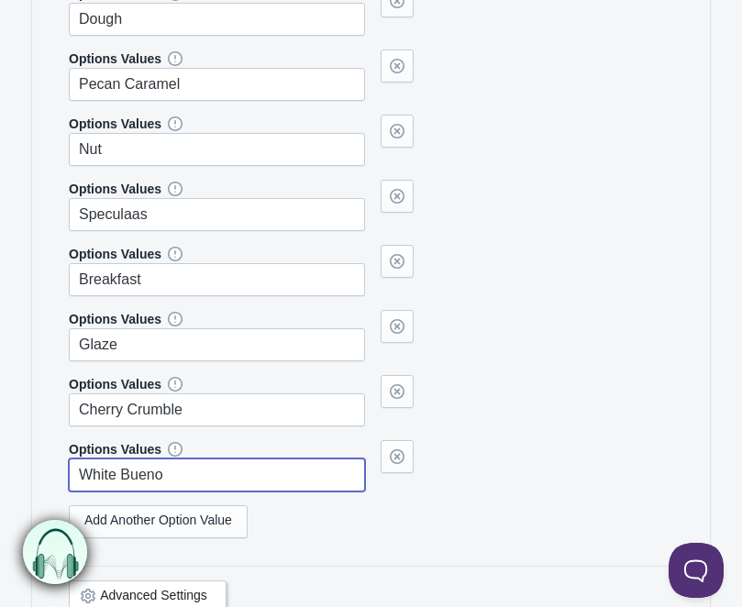
click at [131, 462] on input "White Bueno" at bounding box center [217, 474] width 296 height 33
paste input "Lemon Blueberry"
type input "Lemon Blueberry"
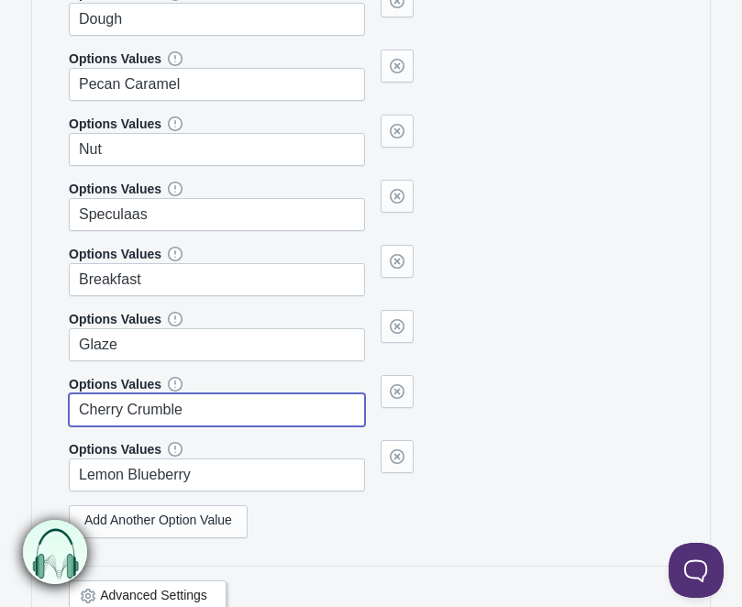
click at [150, 407] on input "Cherry Crumble" at bounding box center [217, 409] width 296 height 33
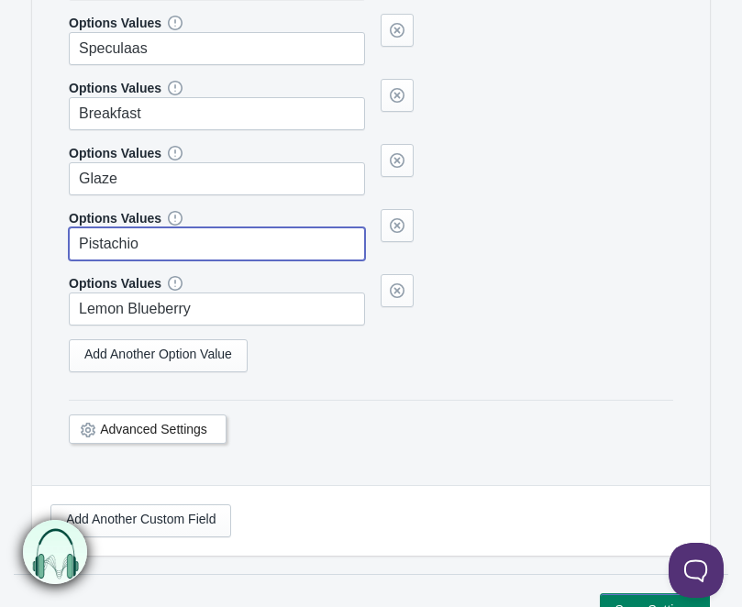
scroll to position [6818, 0]
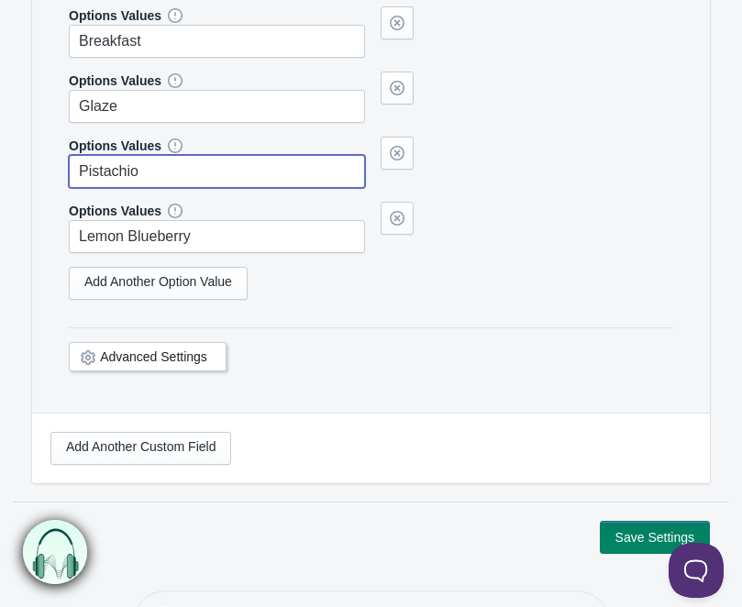
type input "Pistachio"
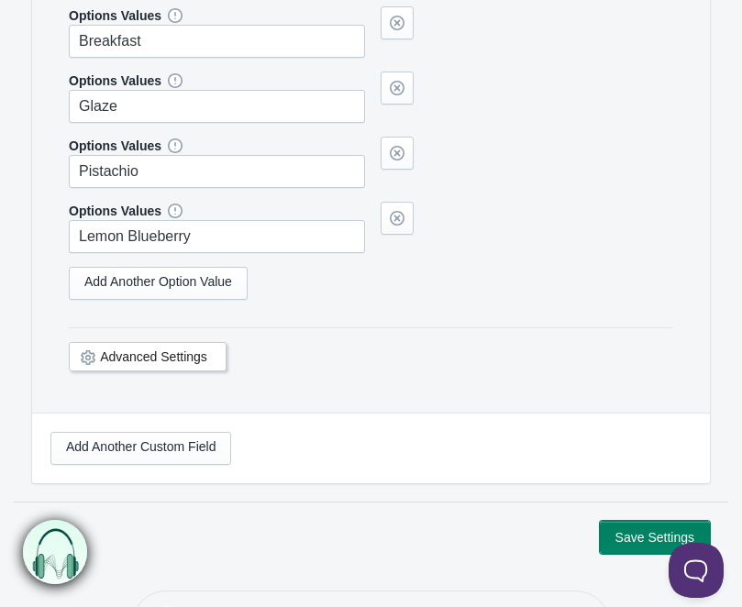
click at [627, 535] on button "Save Settings" at bounding box center [655, 537] width 110 height 33
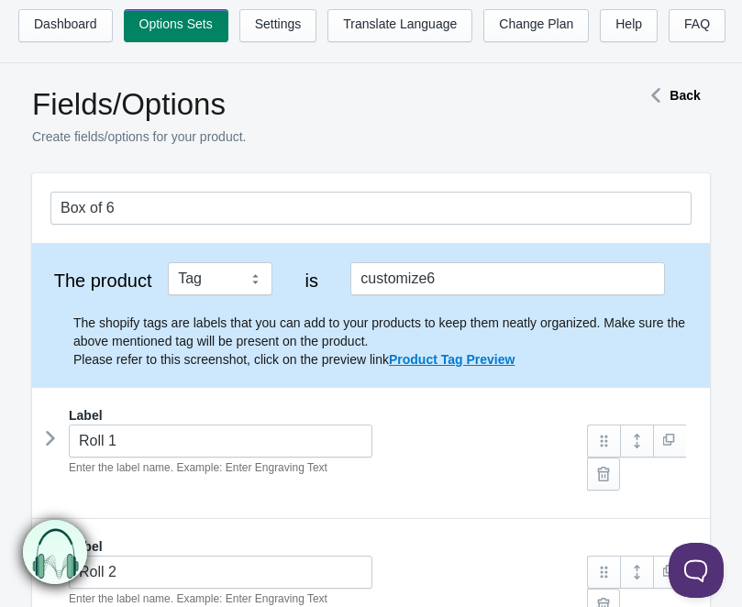
click at [236, 185] on div "Box of 6" at bounding box center [371, 208] width 678 height 70
